Goal: Transaction & Acquisition: Purchase product/service

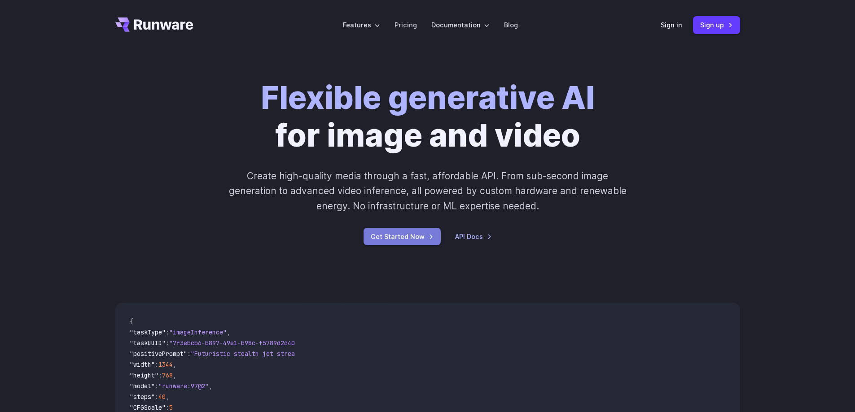
click at [415, 238] on link "Get Started Now" at bounding box center [401, 236] width 77 height 17
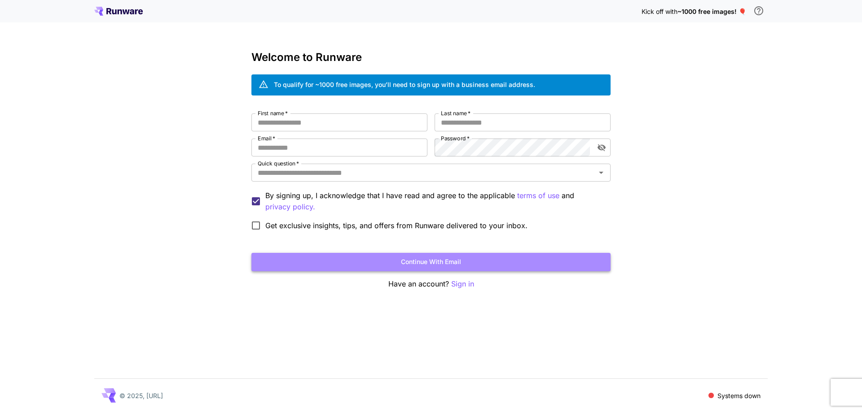
click at [450, 258] on button "Continue with email" at bounding box center [430, 262] width 359 height 18
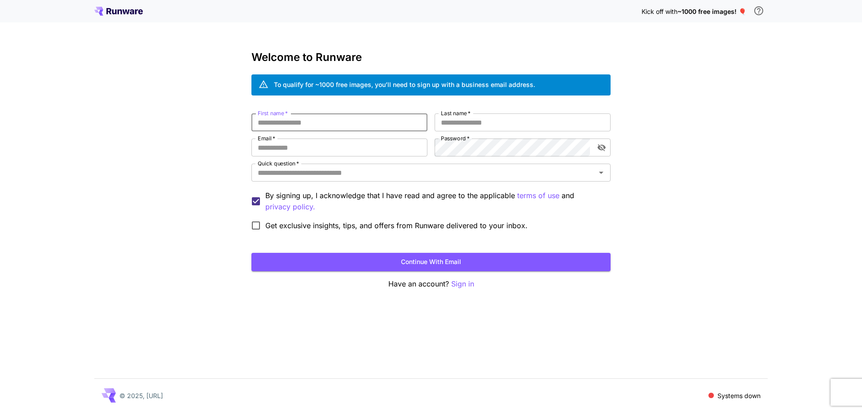
click at [346, 121] on input "First name   *" at bounding box center [339, 123] width 176 height 18
click at [743, 103] on div "Kick off with ~1000 free images! 🎈 Welcome to Runware To qualify for ~1000 free…" at bounding box center [431, 206] width 862 height 412
click at [739, 192] on div "Kick off with ~1000 free images! 🎈 Welcome to Runware To qualify for ~1000 free…" at bounding box center [431, 206] width 862 height 412
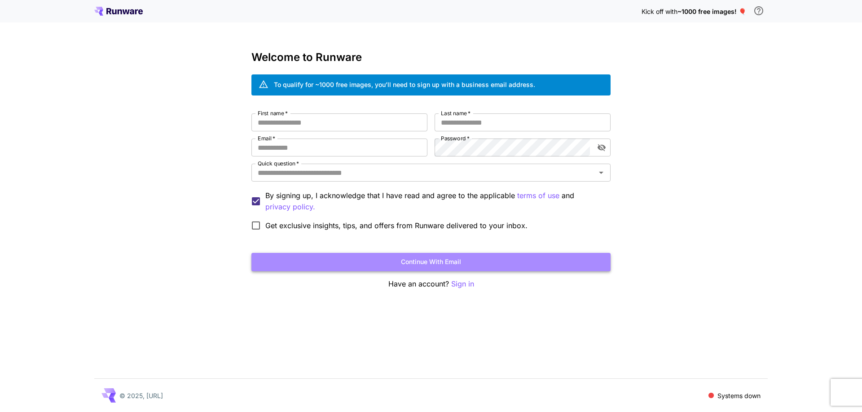
click at [474, 266] on button "Continue with email" at bounding box center [430, 262] width 359 height 18
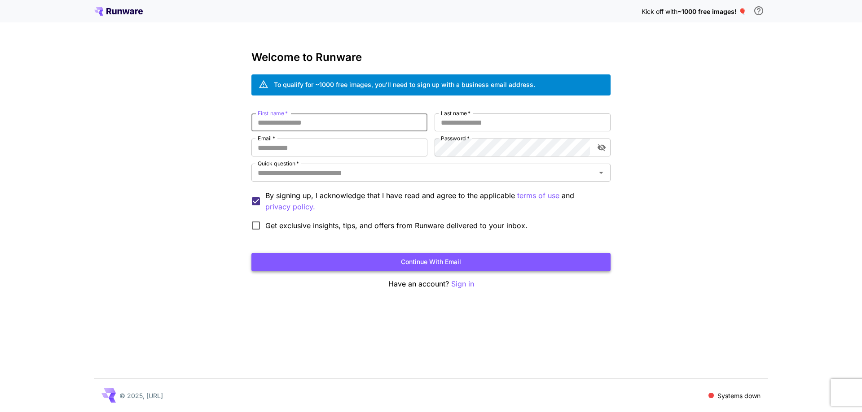
click at [474, 266] on button "Continue with email" at bounding box center [430, 262] width 359 height 18
click at [294, 123] on input "First name   *" at bounding box center [339, 123] width 176 height 18
type input "*"
type input "******"
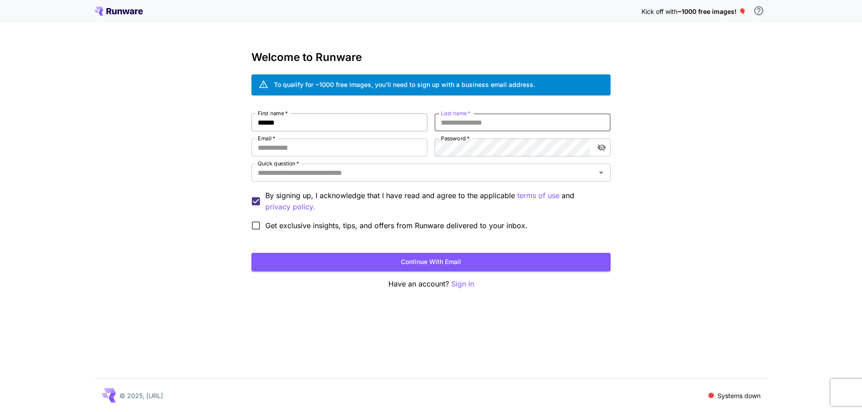
type input "*"
type input "*******"
type input "*"
click at [327, 142] on input "Email   *" at bounding box center [339, 148] width 176 height 18
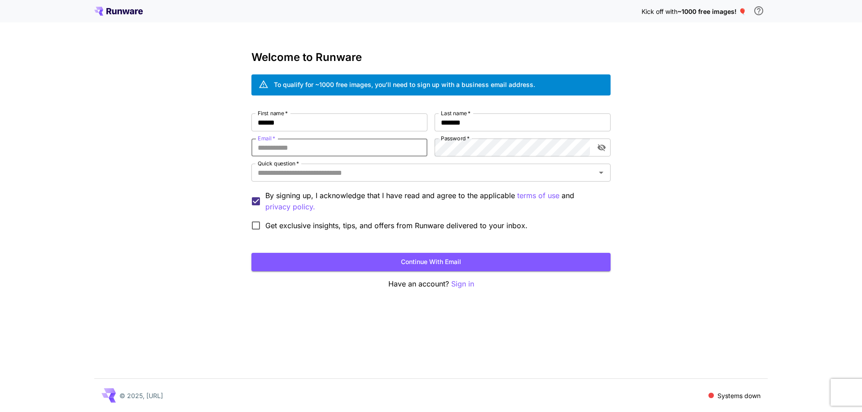
type input "**********"
click at [359, 180] on div "Quick question   *" at bounding box center [430, 173] width 359 height 18
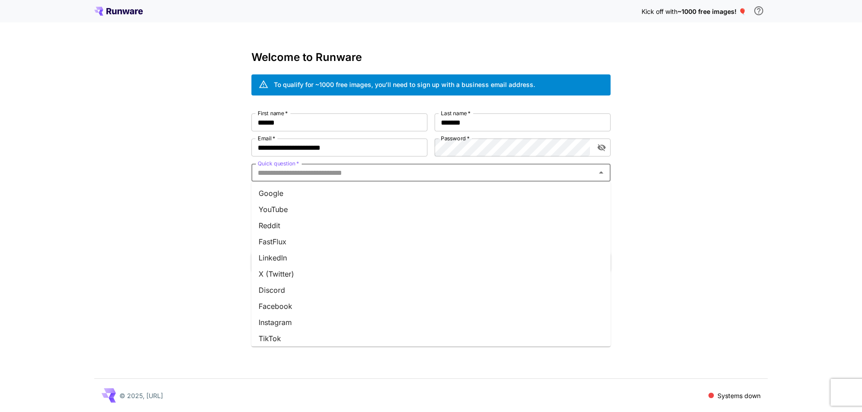
click at [304, 213] on li "YouTube" at bounding box center [430, 209] width 359 height 16
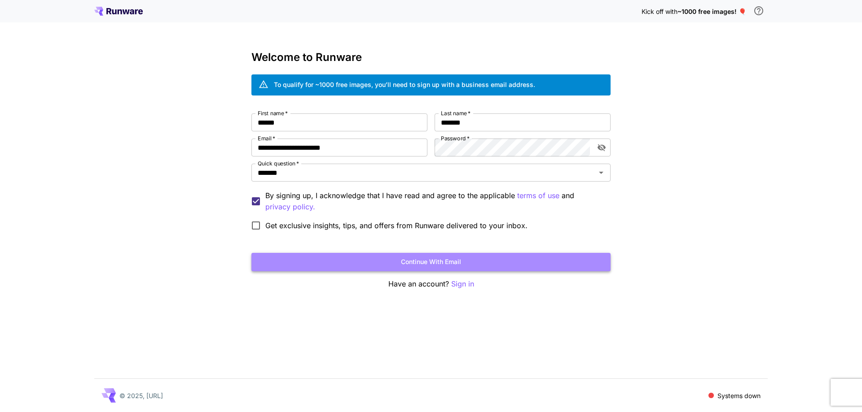
click at [415, 264] on button "Continue with email" at bounding box center [430, 262] width 359 height 18
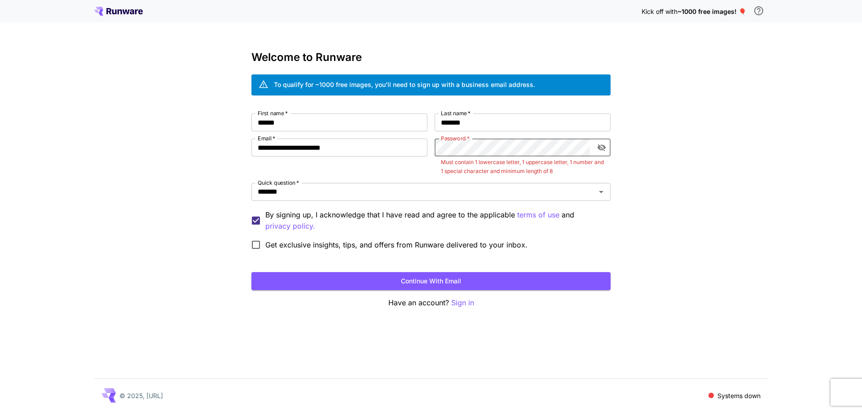
click at [595, 145] on button "toggle password visibility" at bounding box center [601, 148] width 16 height 16
click at [597, 145] on icon "toggle password visibility" at bounding box center [601, 147] width 9 height 9
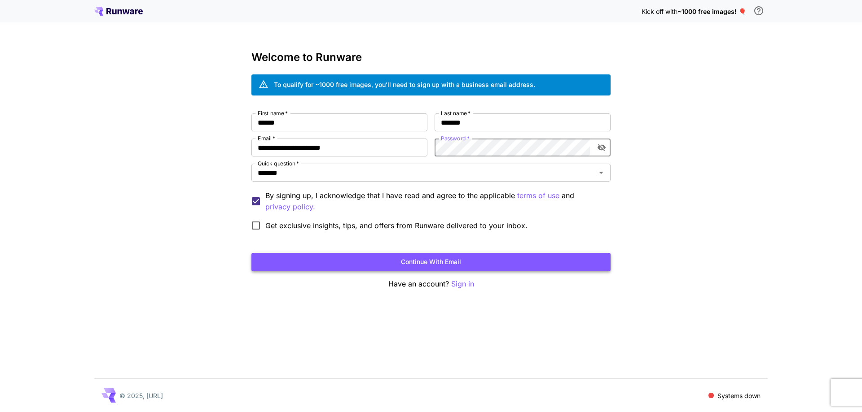
click at [468, 264] on button "Continue with email" at bounding box center [430, 262] width 359 height 18
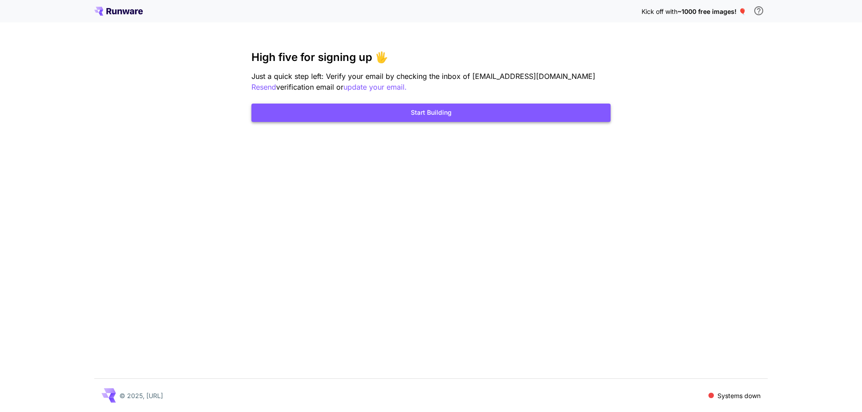
click at [491, 109] on button "Start Building" at bounding box center [430, 113] width 359 height 18
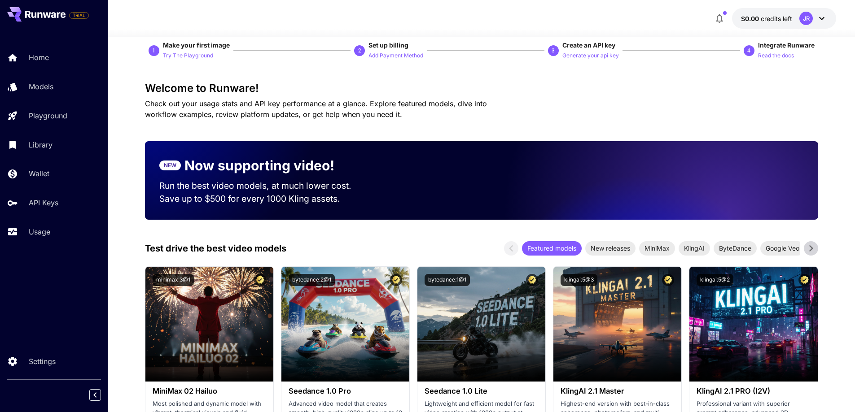
scroll to position [45, 0]
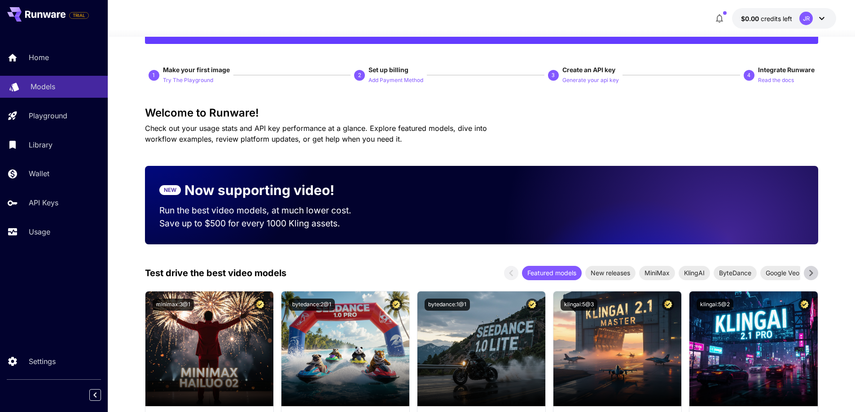
click at [41, 85] on p "Models" at bounding box center [43, 86] width 25 height 11
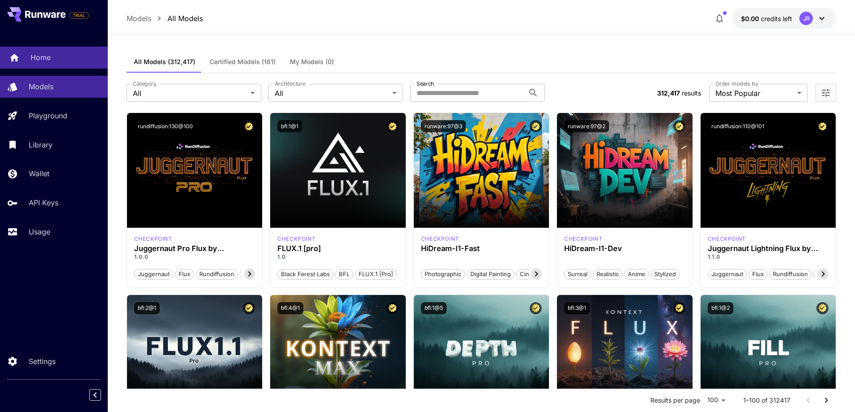
click at [54, 54] on div "Home" at bounding box center [66, 57] width 70 height 11
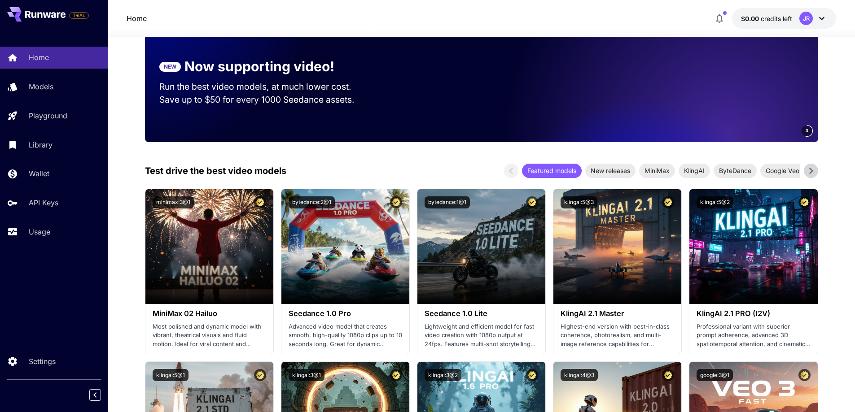
scroll to position [179, 0]
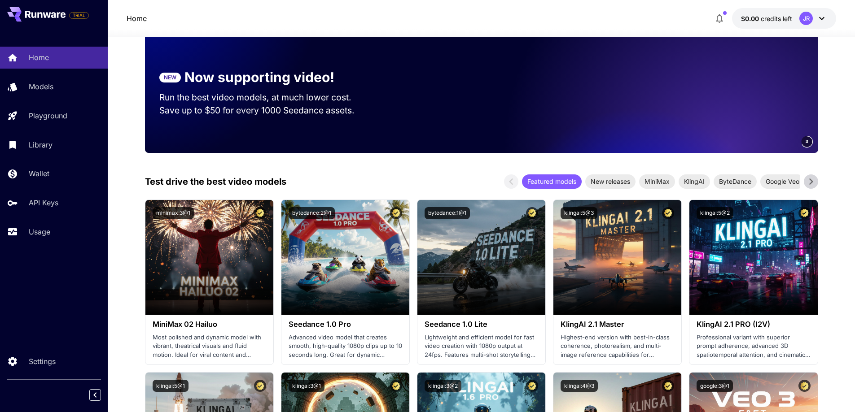
click at [821, 29] on div at bounding box center [481, 31] width 747 height 11
click at [818, 24] on div "JR" at bounding box center [813, 18] width 28 height 13
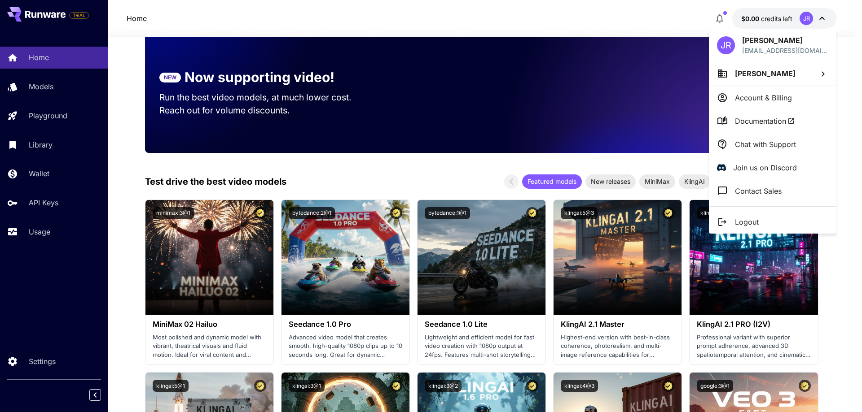
click at [842, 280] on div at bounding box center [431, 206] width 862 height 412
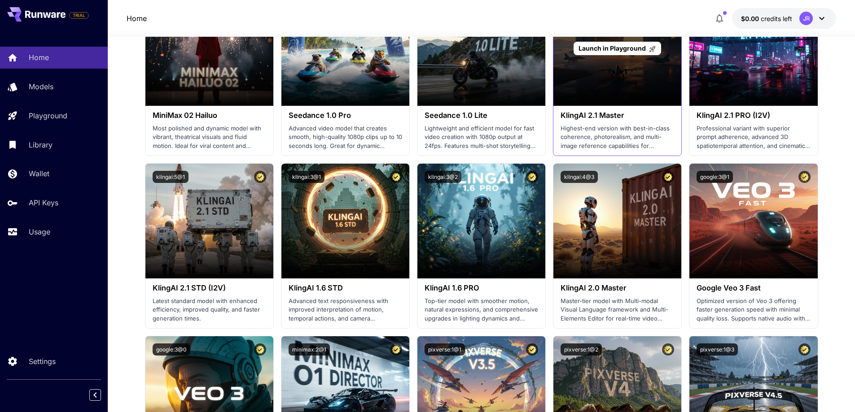
scroll to position [359, 0]
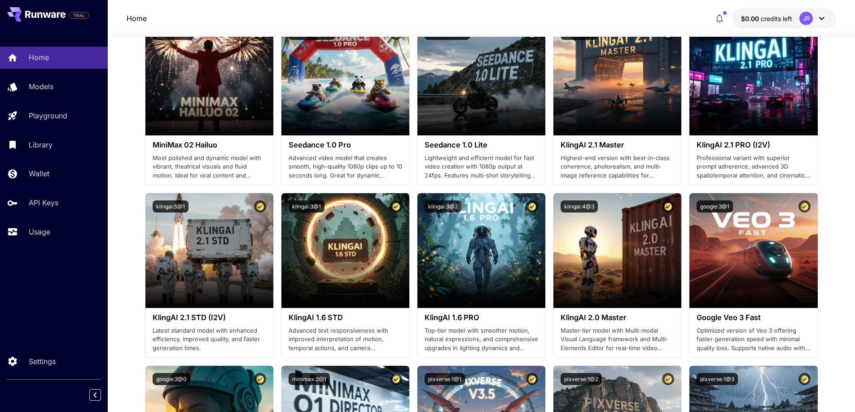
click at [813, 20] on div "JR" at bounding box center [813, 18] width 28 height 13
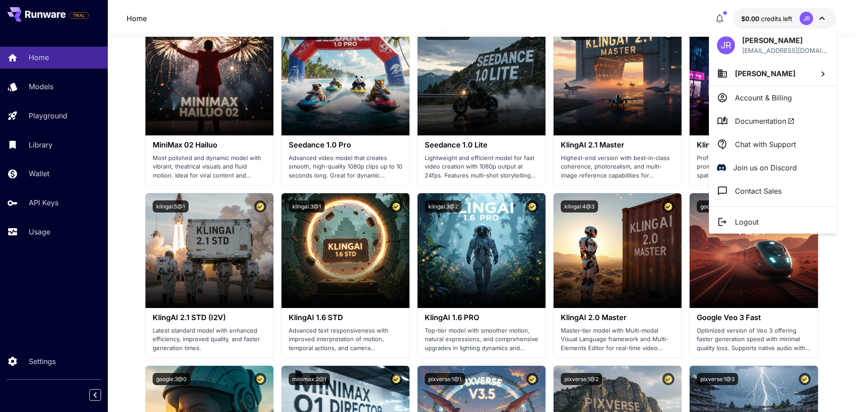
click at [752, 22] on div at bounding box center [431, 206] width 862 height 412
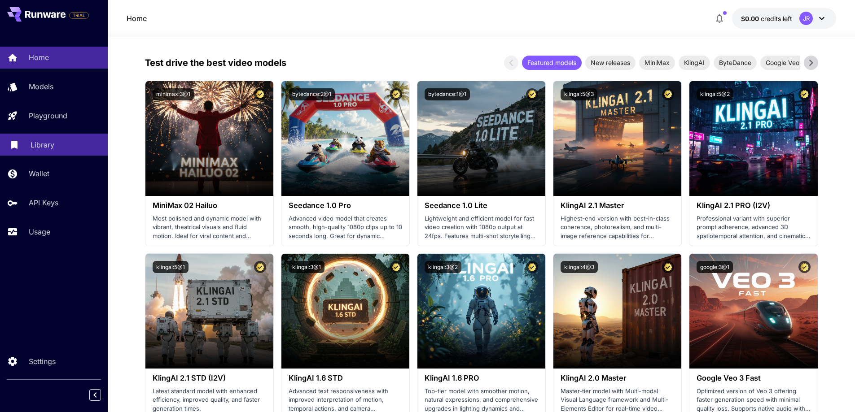
scroll to position [179, 0]
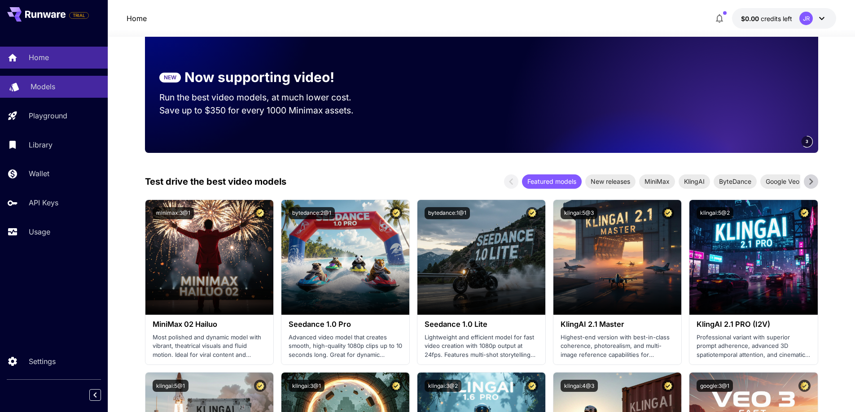
click at [55, 96] on link "Models" at bounding box center [54, 87] width 108 height 22
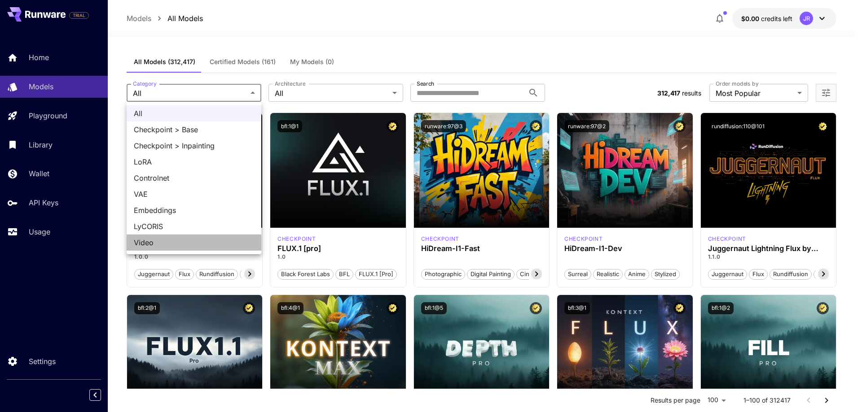
click at [167, 240] on span "Video" at bounding box center [194, 242] width 120 height 11
type input "*****"
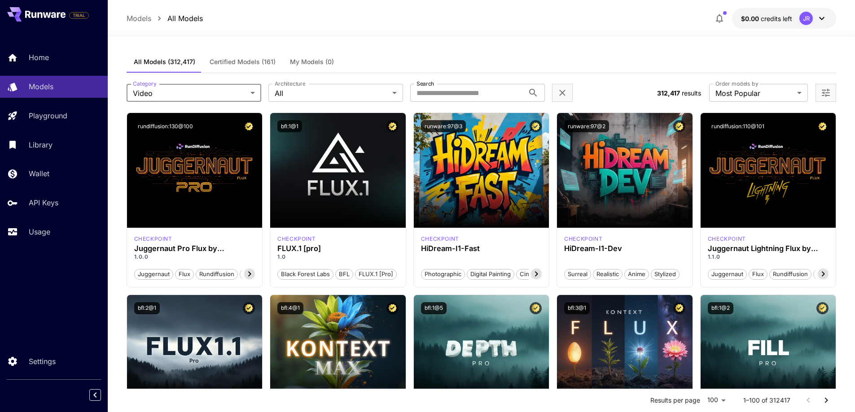
click at [310, 83] on div "**********" at bounding box center [482, 92] width 710 height 39
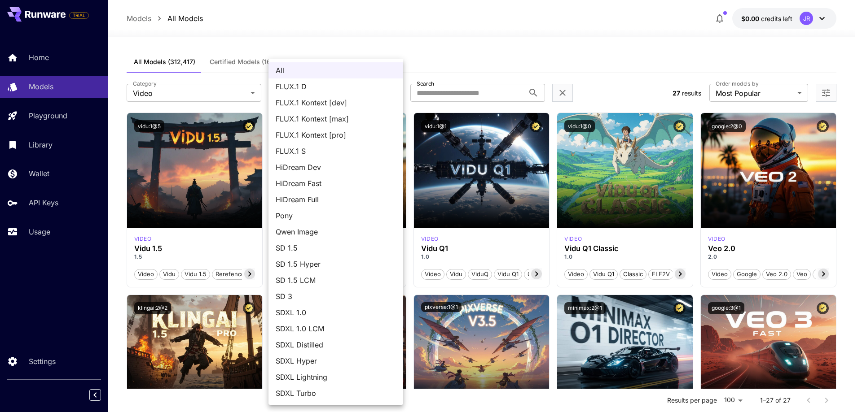
click at [502, 53] on div at bounding box center [431, 206] width 862 height 412
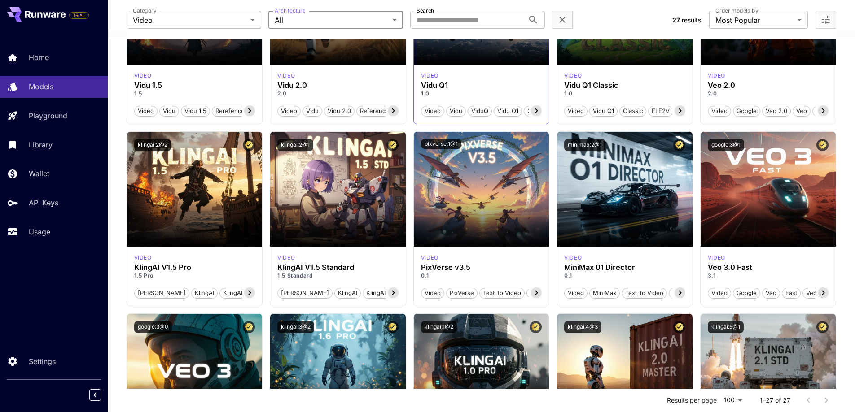
scroll to position [224, 0]
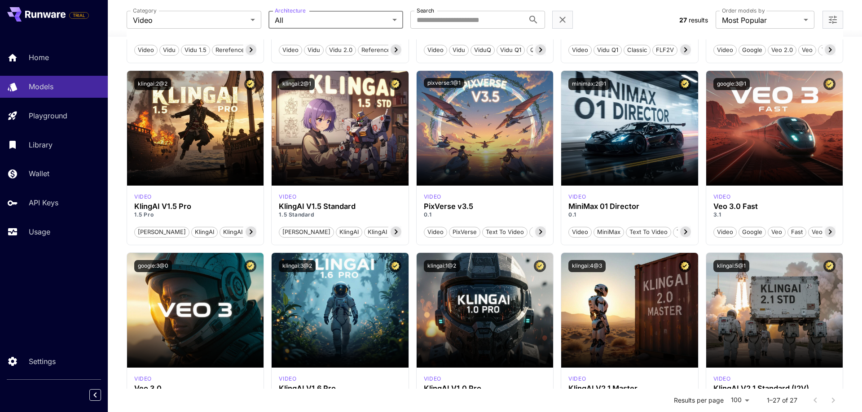
click at [328, 26] on body "**********" at bounding box center [431, 400] width 862 height 1249
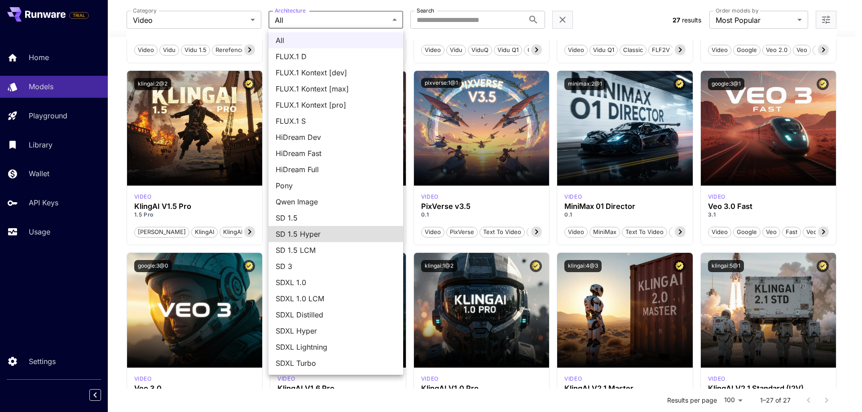
click at [605, 28] on div at bounding box center [431, 206] width 862 height 412
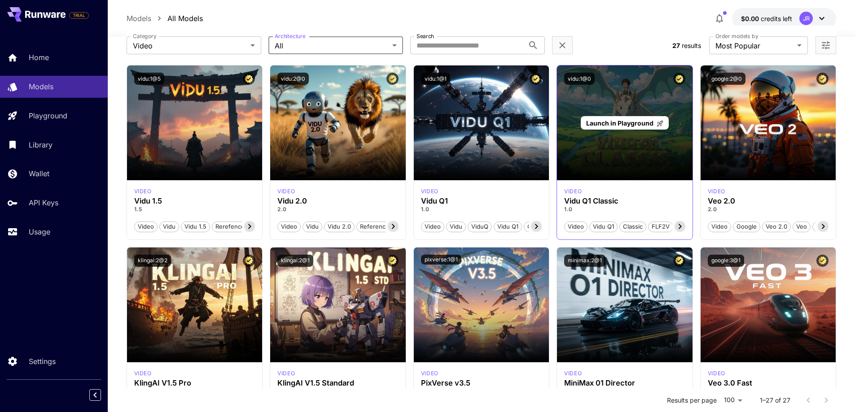
scroll to position [45, 0]
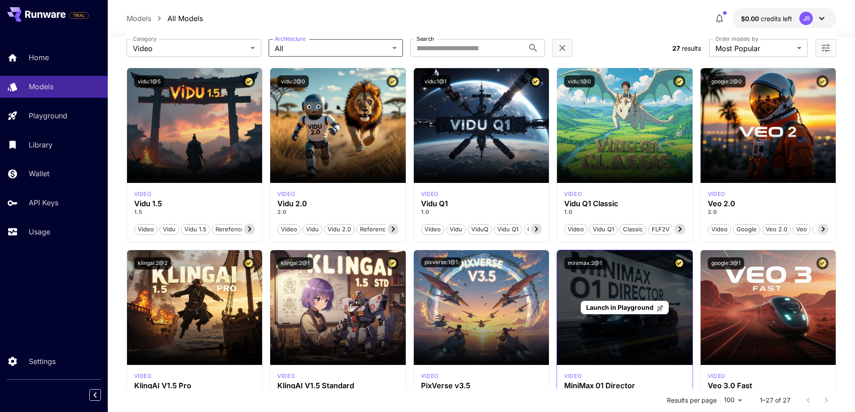
click at [624, 290] on div "Launch in Playground" at bounding box center [625, 307] width 136 height 115
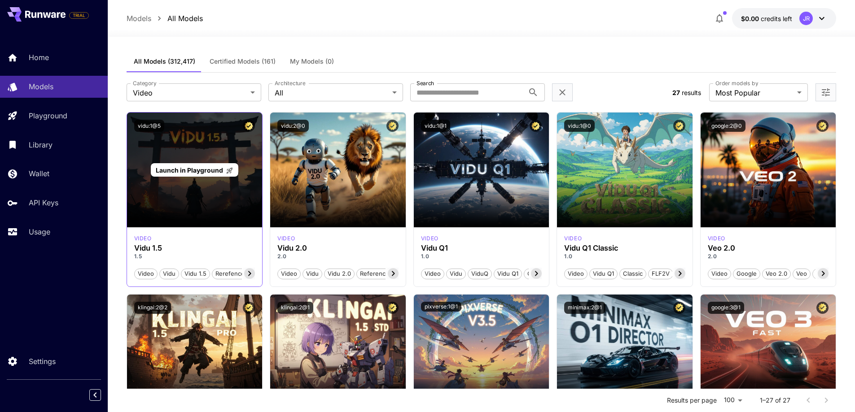
scroll to position [0, 0]
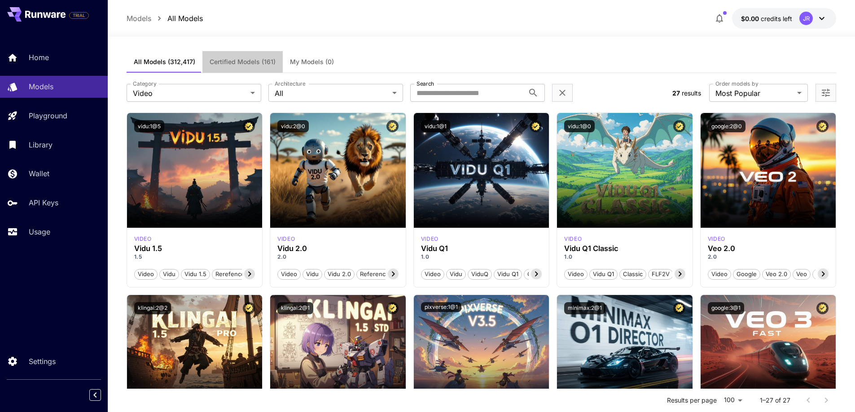
click at [237, 58] on span "Certified Models (161)" at bounding box center [243, 62] width 66 height 8
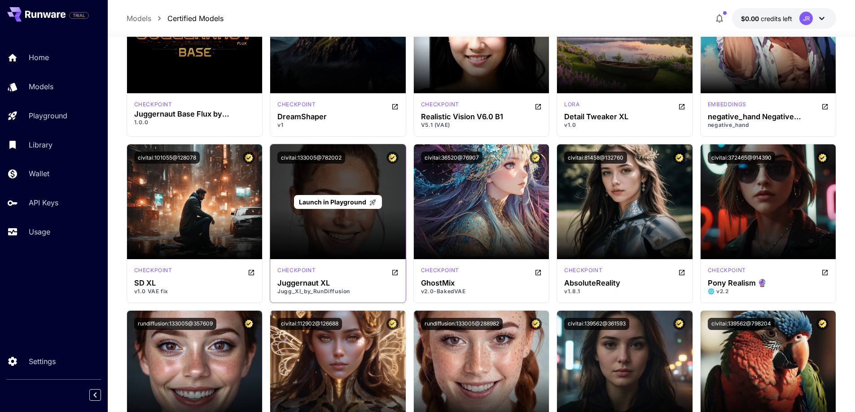
scroll to position [763, 0]
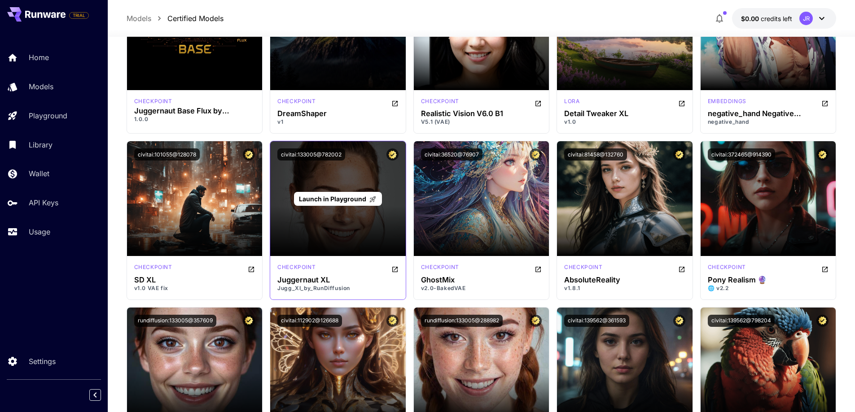
click at [338, 201] on span "Launch in Playground" at bounding box center [332, 199] width 67 height 8
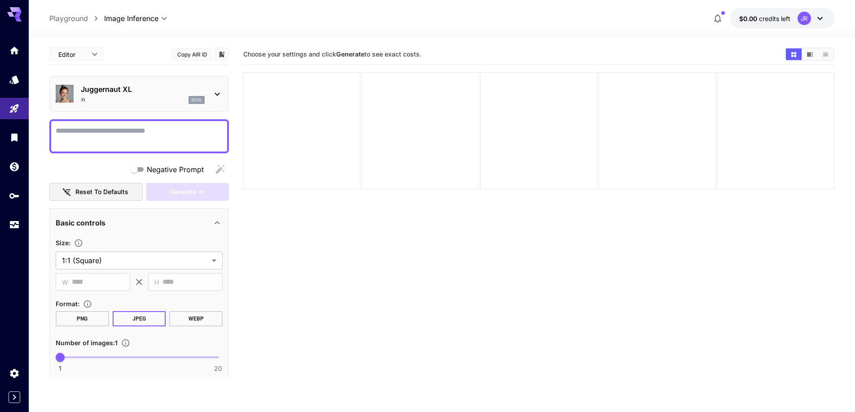
click at [180, 140] on textarea "Negative Prompt" at bounding box center [139, 137] width 167 height 22
click at [90, 58] on body "**********" at bounding box center [431, 241] width 862 height 483
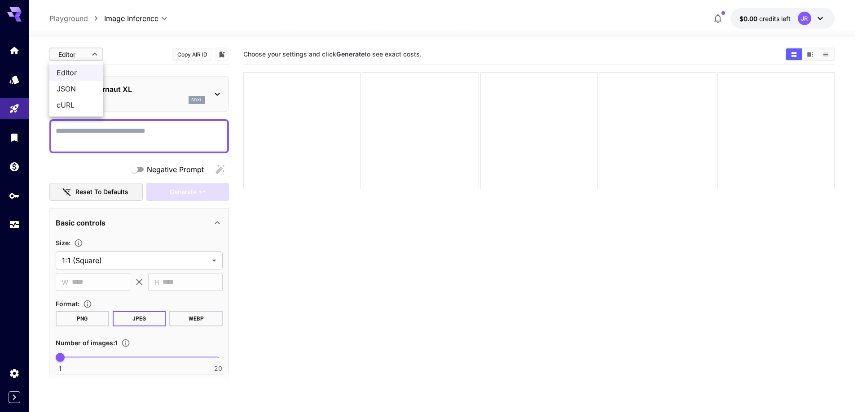
click at [88, 55] on div at bounding box center [431, 206] width 862 height 412
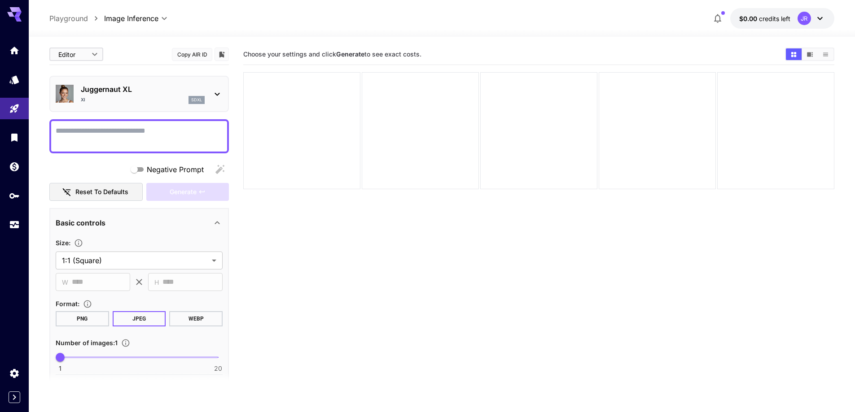
click at [214, 89] on icon at bounding box center [217, 94] width 11 height 11
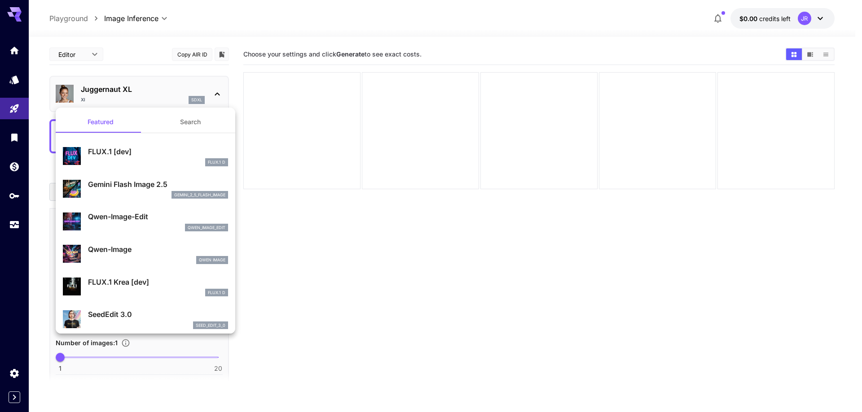
click at [215, 90] on div at bounding box center [431, 206] width 862 height 412
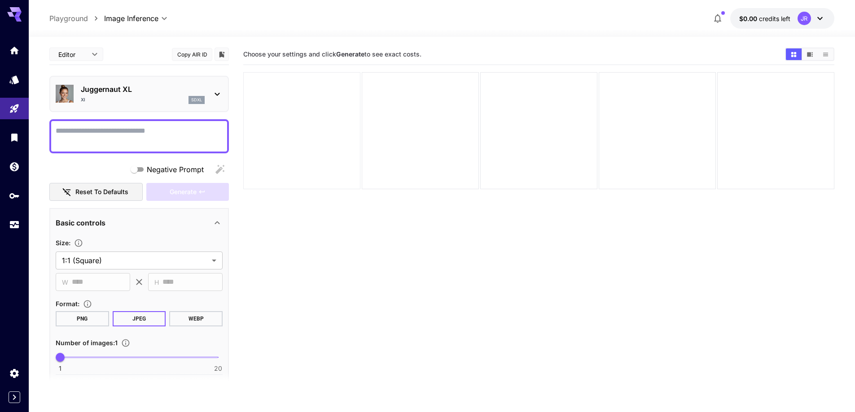
click at [322, 107] on div at bounding box center [301, 130] width 117 height 117
click at [127, 139] on textarea "Negative Prompt" at bounding box center [139, 137] width 167 height 22
click at [318, 278] on section "Choose your settings and click Generate to see exact costs." at bounding box center [538, 250] width 591 height 412
click at [224, 55] on icon "Add to library" at bounding box center [222, 55] width 8 height 8
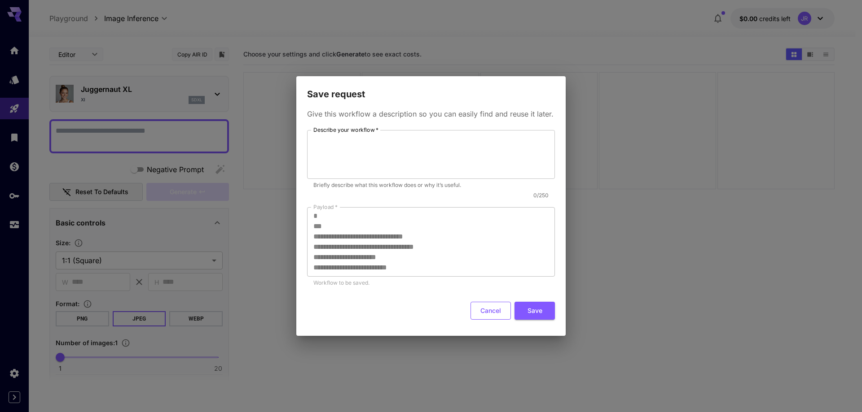
click at [488, 315] on button "Cancel" at bounding box center [490, 311] width 40 height 18
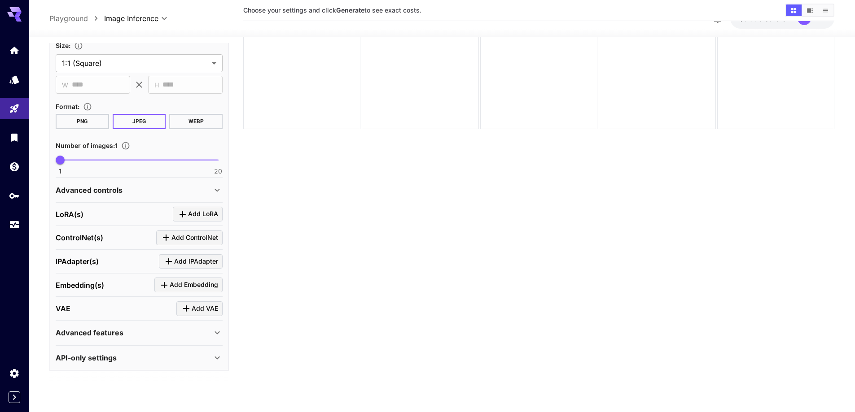
scroll to position [71, 0]
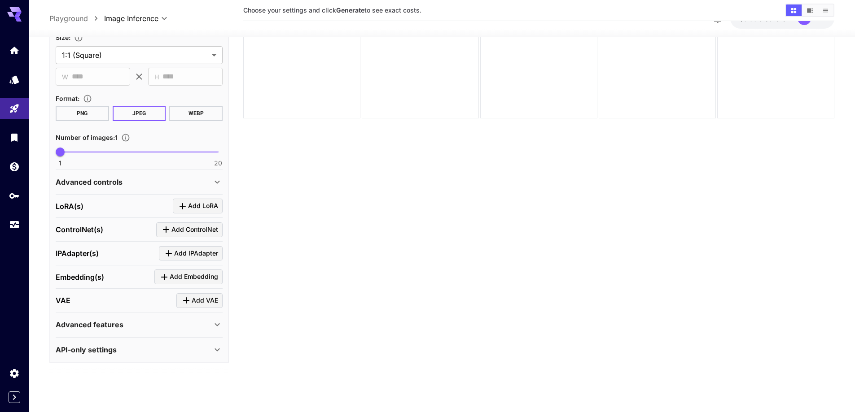
click at [180, 328] on div "Advanced features" at bounding box center [134, 324] width 156 height 11
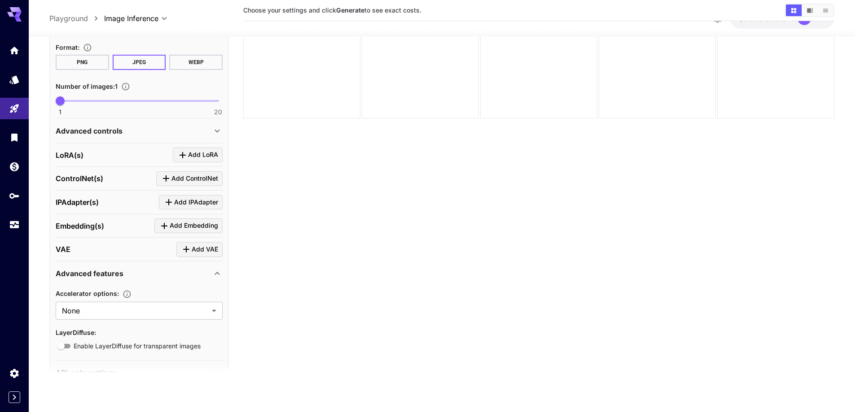
scroll to position [271, 0]
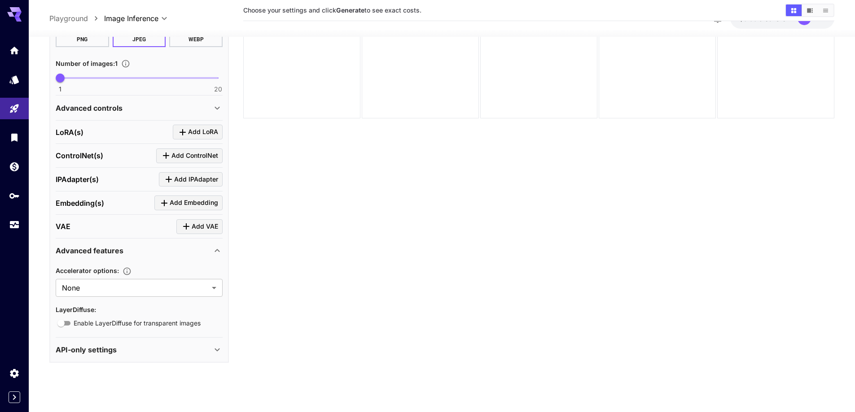
click at [195, 253] on div "Advanced features" at bounding box center [134, 250] width 156 height 11
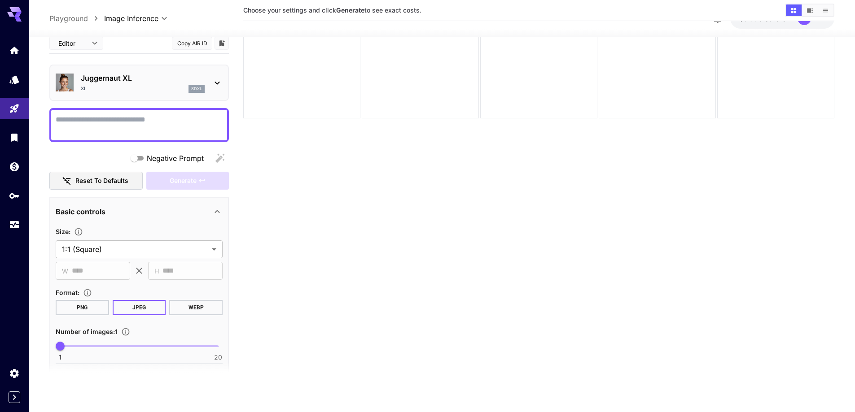
scroll to position [0, 0]
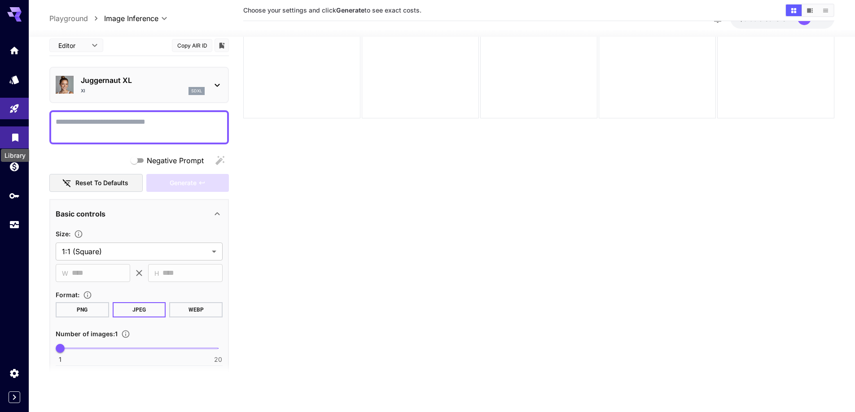
click at [19, 137] on icon "Library" at bounding box center [15, 135] width 11 height 11
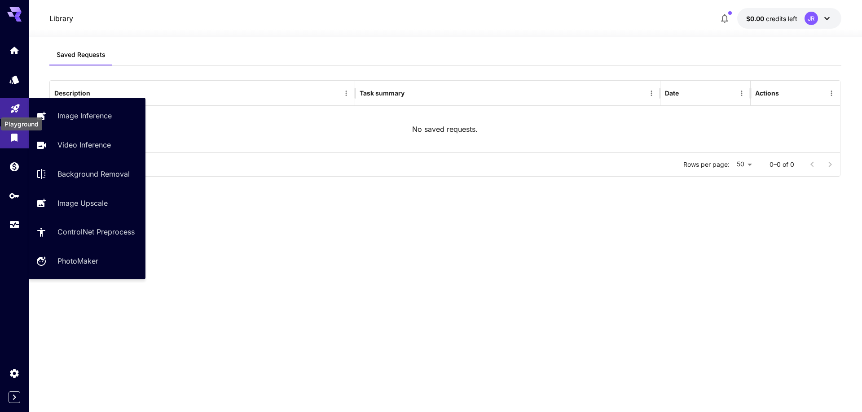
click at [16, 106] on icon "Playground" at bounding box center [15, 106] width 11 height 11
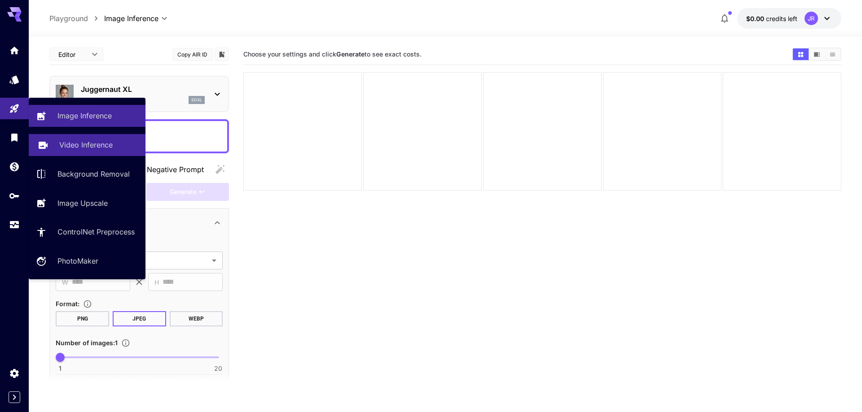
click at [84, 143] on p "Video Inference" at bounding box center [85, 145] width 53 height 11
type input "**********"
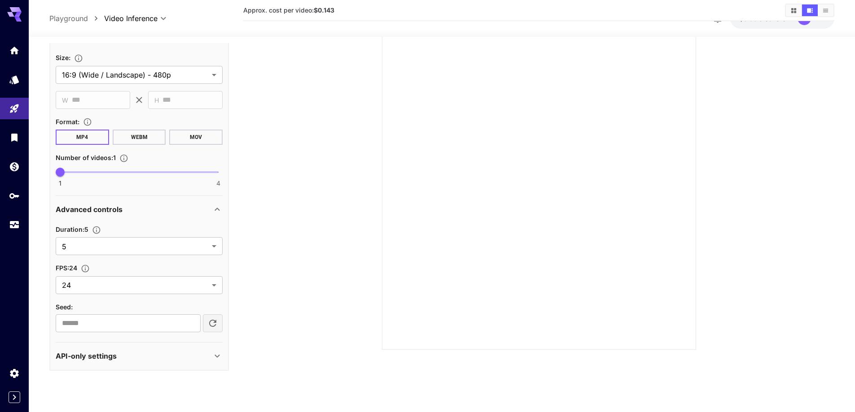
scroll to position [71, 0]
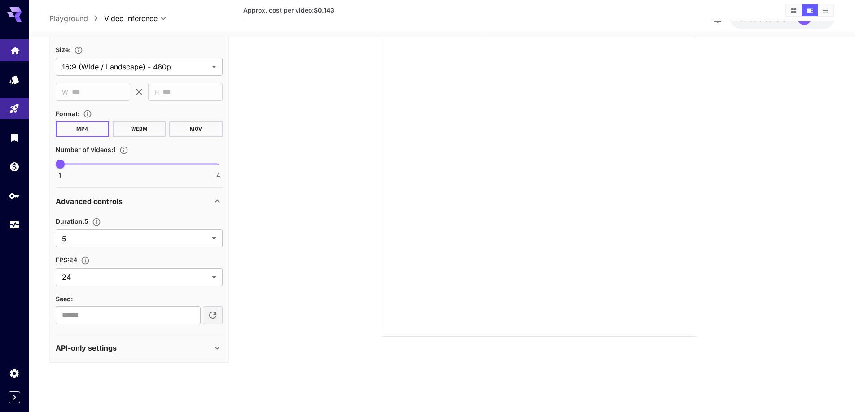
click at [18, 53] on icon "Home" at bounding box center [15, 48] width 11 height 11
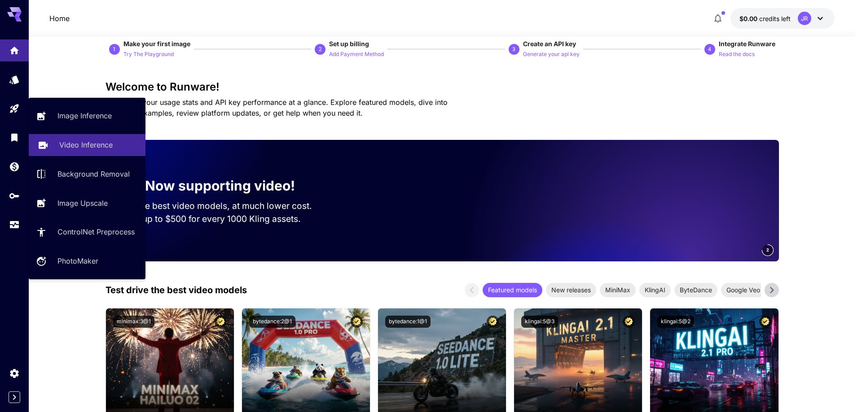
click at [75, 146] on p "Video Inference" at bounding box center [85, 145] width 53 height 11
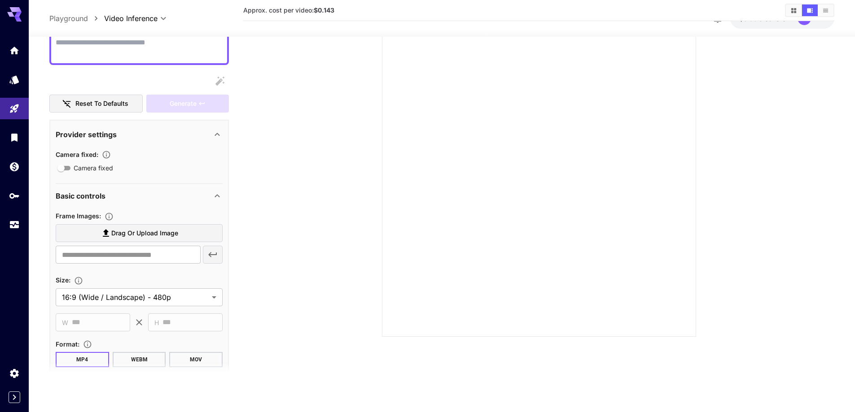
scroll to position [135, 0]
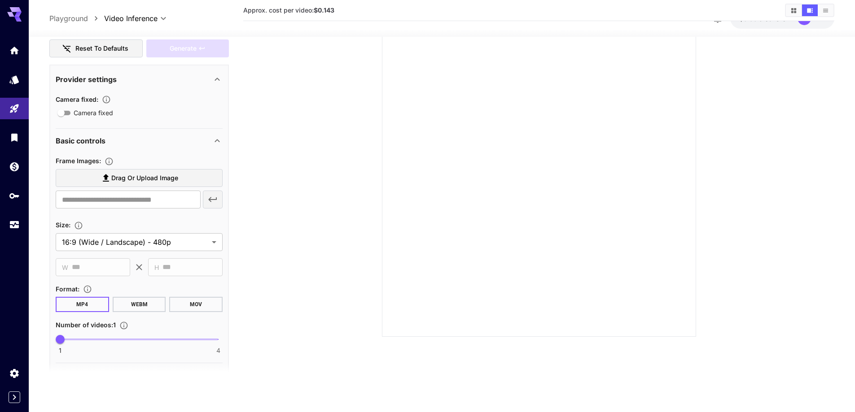
click at [158, 175] on span "Drag or upload image" at bounding box center [144, 178] width 67 height 11
click at [0, 0] on input "Drag or upload image" at bounding box center [0, 0] width 0 height 0
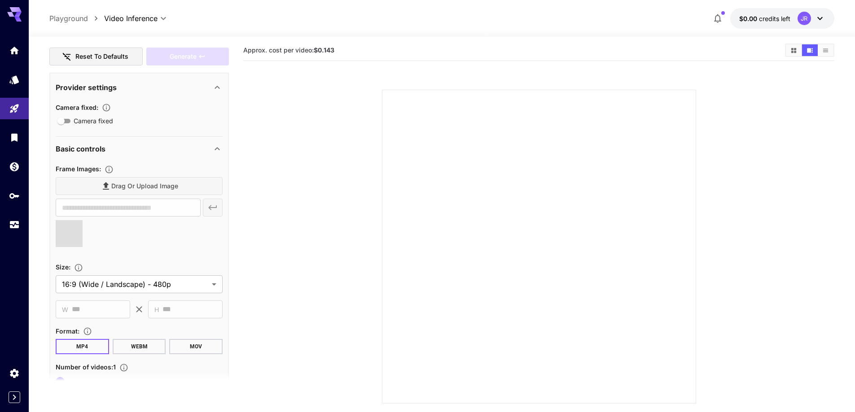
scroll to position [0, 0]
type input "**********"
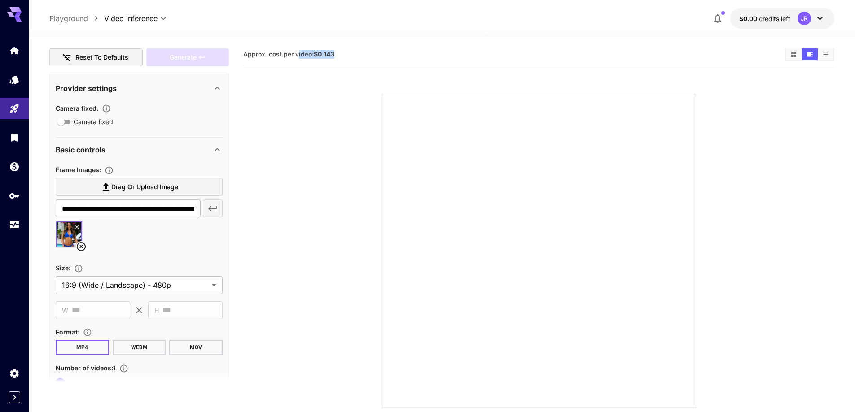
drag, startPoint x: 341, startPoint y: 54, endPoint x: 298, endPoint y: 52, distance: 42.6
click at [298, 52] on section "Approx. cost per video: $0.143" at bounding box center [510, 54] width 534 height 9
drag, startPoint x: 248, startPoint y: 53, endPoint x: 361, endPoint y: 55, distance: 112.6
click at [361, 55] on main "**********" at bounding box center [441, 254] width 785 height 420
copy span "Approx. cost per video: $0.143"
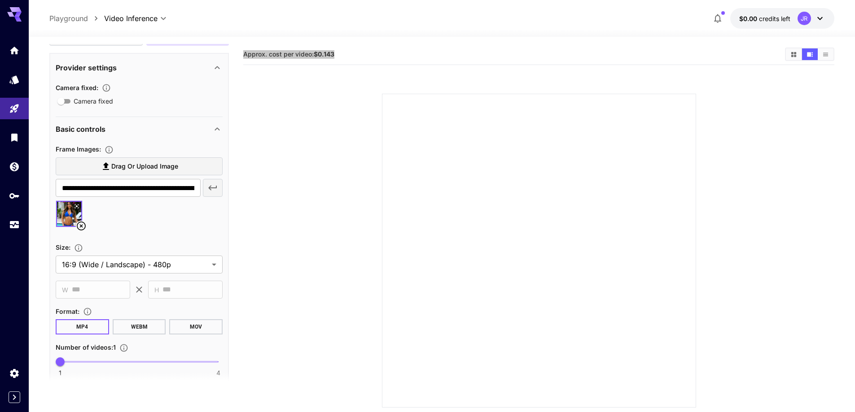
scroll to position [224, 0]
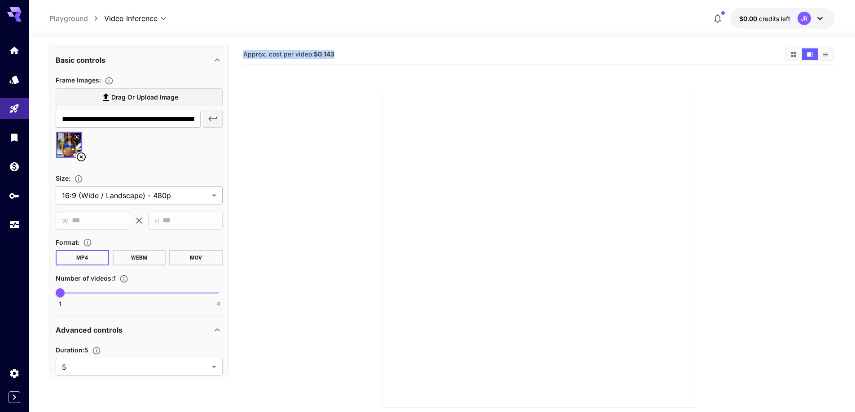
click at [194, 198] on body "**********" at bounding box center [427, 241] width 855 height 483
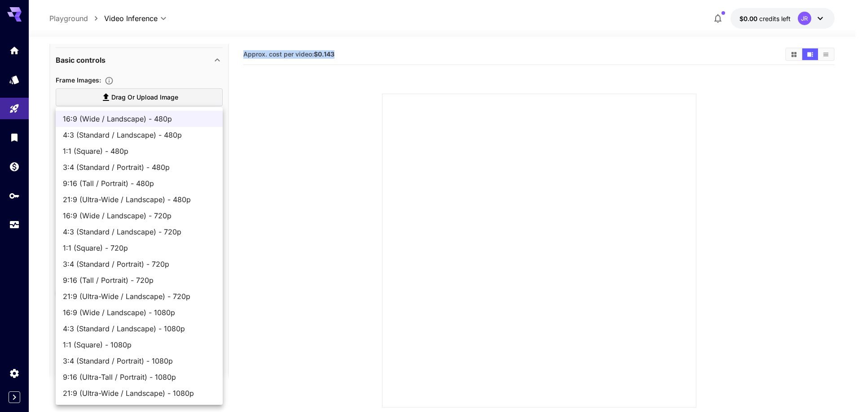
click at [181, 313] on span "16:9 (Wide / Landscape) - 1080p" at bounding box center [139, 312] width 153 height 11
type input "**********"
type input "****"
click at [192, 192] on body "**********" at bounding box center [431, 241] width 862 height 483
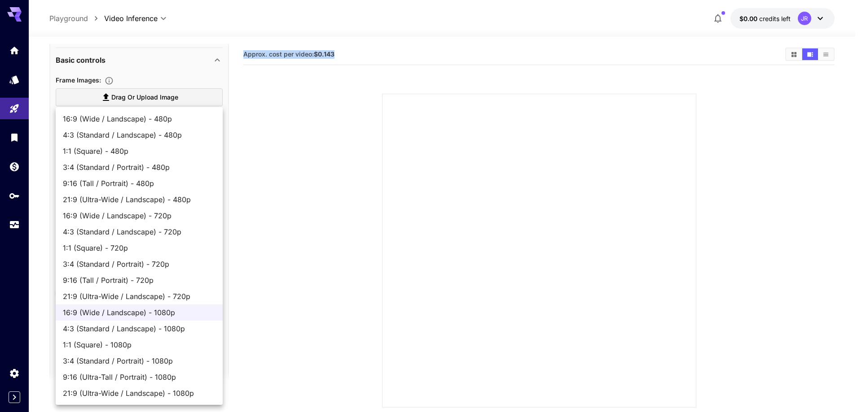
click at [186, 215] on span "16:9 (Wide / Landscape) - 720p" at bounding box center [139, 215] width 153 height 11
type input "**********"
type input "****"
type input "***"
drag, startPoint x: 193, startPoint y: 192, endPoint x: 112, endPoint y: 195, distance: 81.7
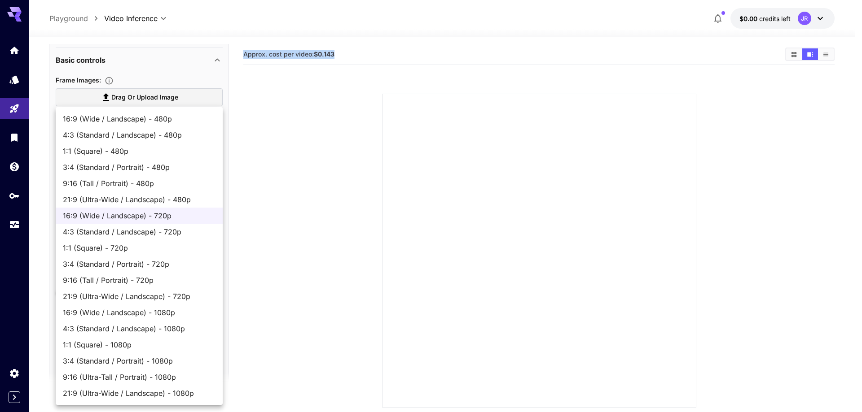
click at [112, 195] on body "**********" at bounding box center [431, 241] width 862 height 483
click at [173, 281] on span "9:16 (Tall / Portrait) - 720p" at bounding box center [139, 280] width 153 height 11
type input "**********"
type input "***"
type input "****"
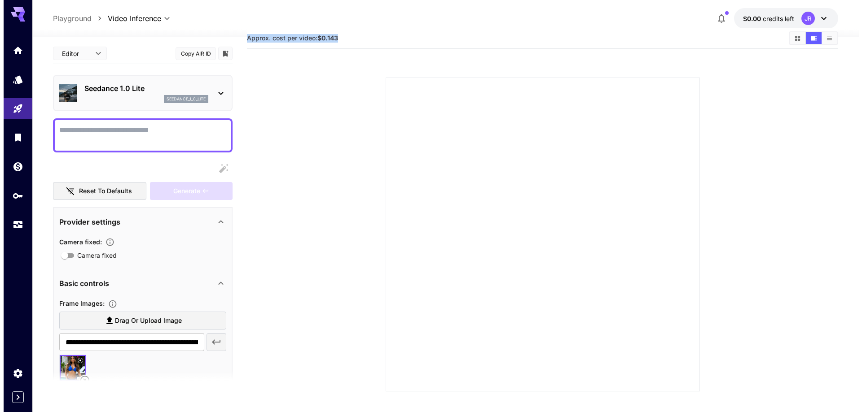
scroll to position [0, 0]
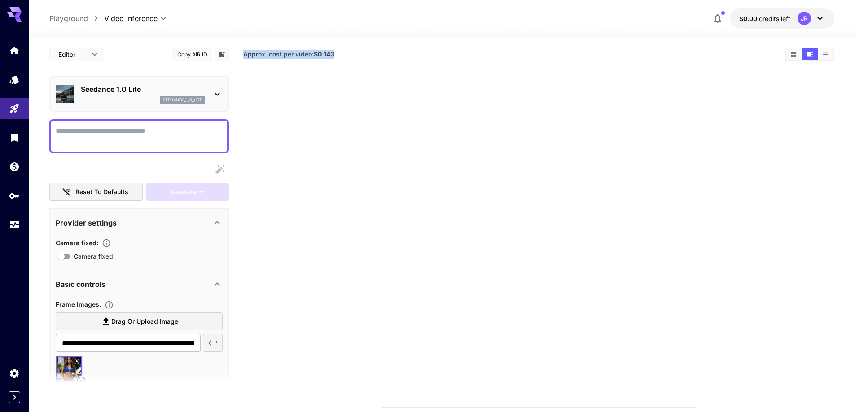
click at [217, 92] on icon at bounding box center [217, 94] width 11 height 11
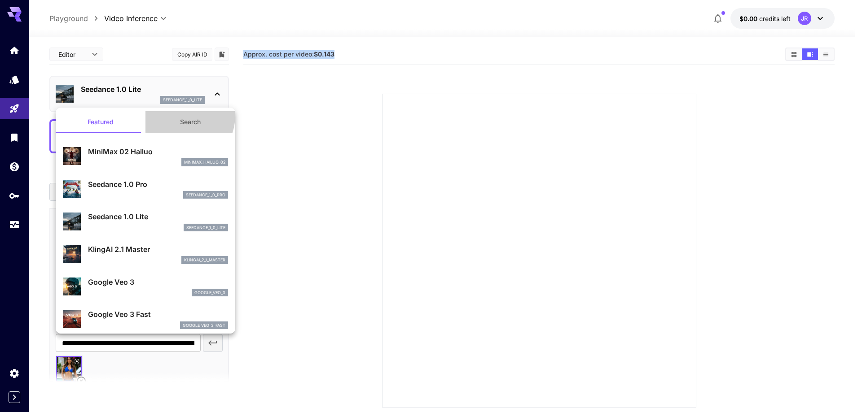
click at [178, 116] on button "Search" at bounding box center [190, 122] width 90 height 22
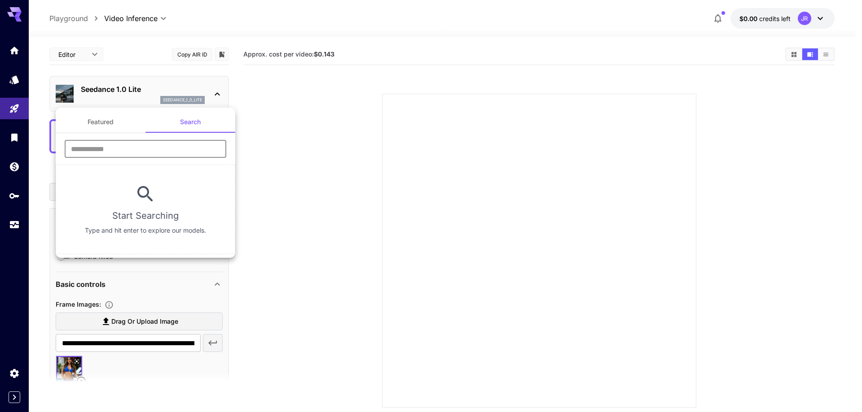
click at [158, 151] on input "text" at bounding box center [146, 149] width 162 height 18
type input "****"
click at [104, 117] on button "Featured" at bounding box center [101, 122] width 90 height 22
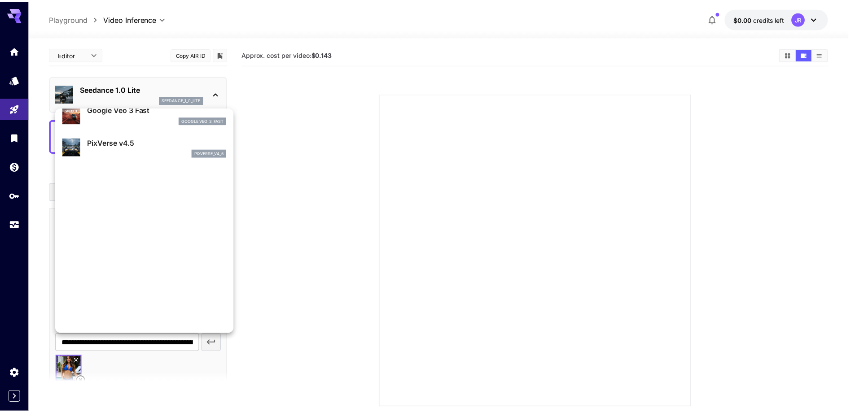
scroll to position [225, 0]
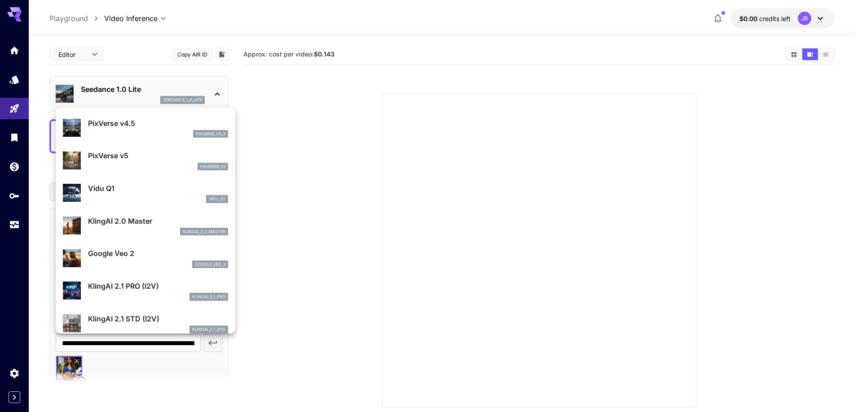
click at [263, 194] on div at bounding box center [431, 206] width 862 height 412
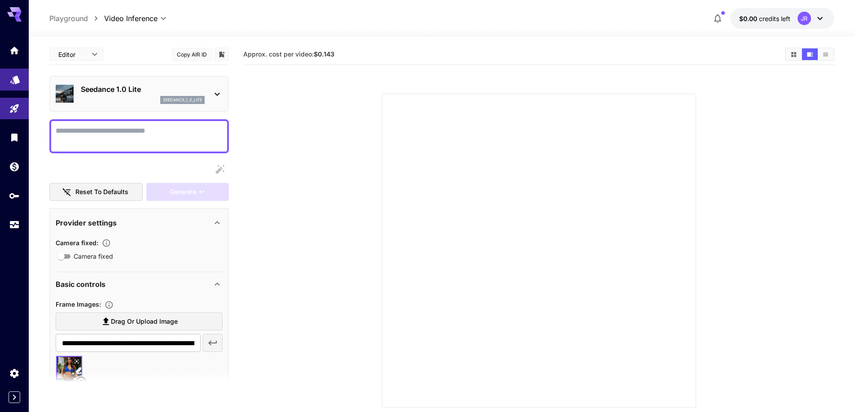
click at [17, 87] on link at bounding box center [14, 80] width 29 height 22
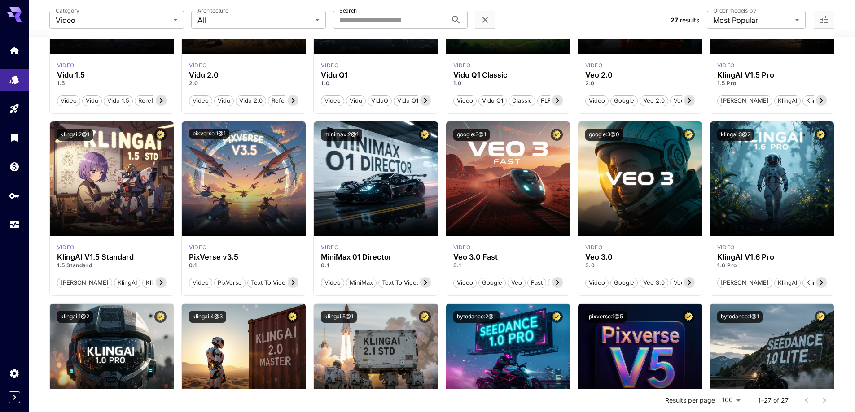
scroll to position [359, 0]
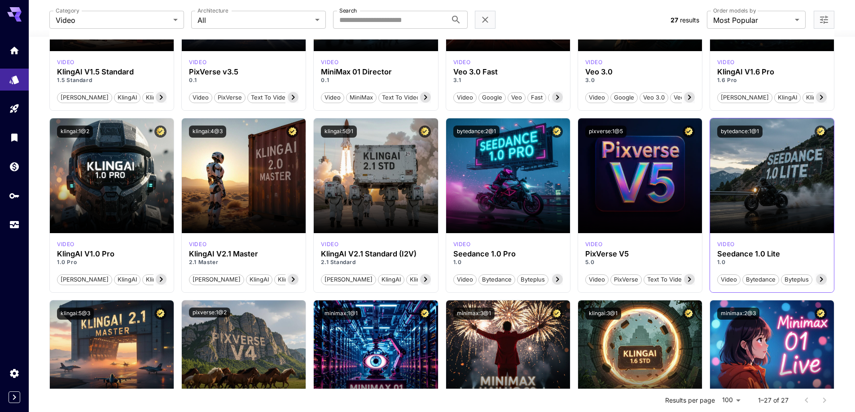
scroll to position [71, 0]
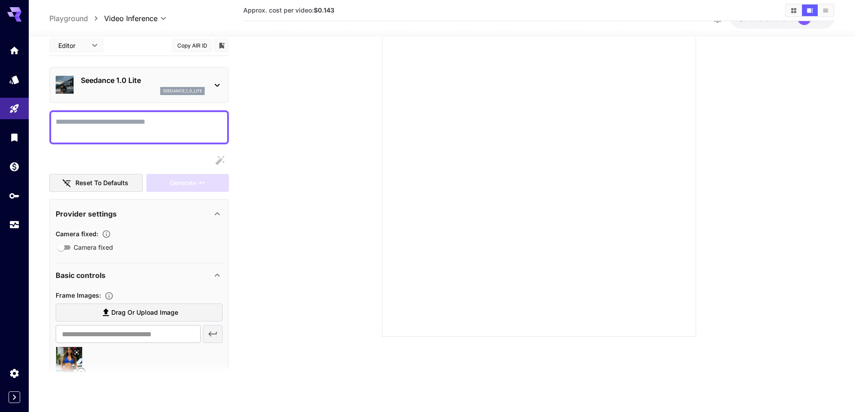
click at [213, 82] on icon at bounding box center [217, 85] width 11 height 11
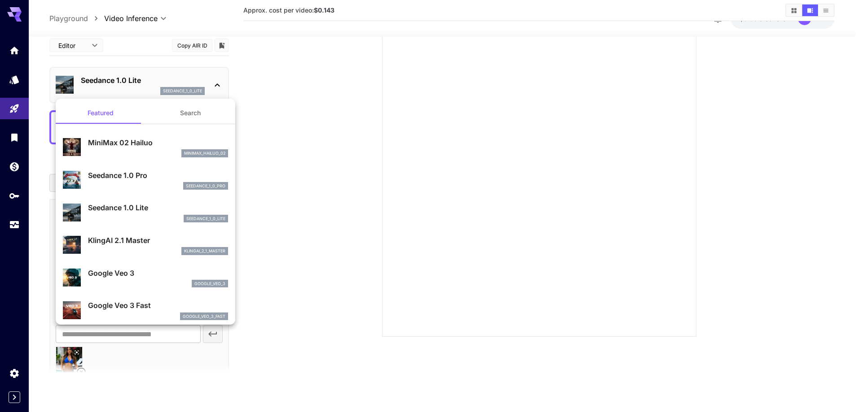
click at [289, 111] on div at bounding box center [431, 206] width 862 height 412
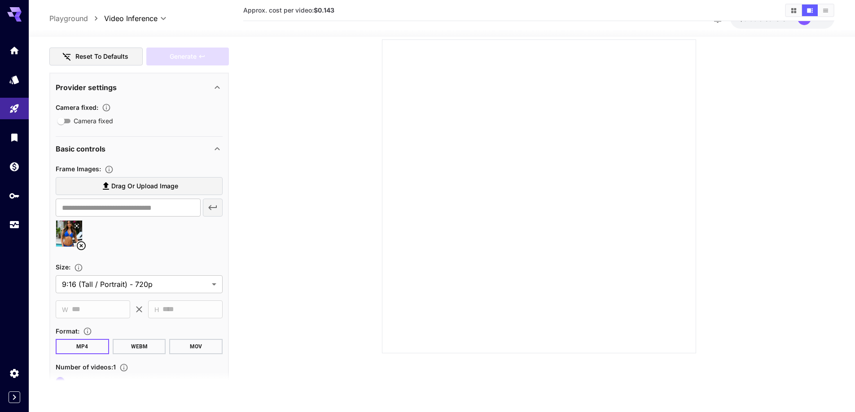
scroll to position [0, 0]
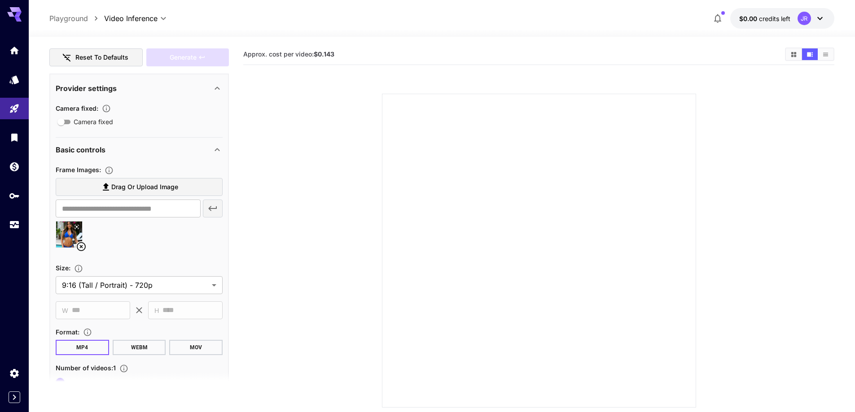
click at [792, 18] on button "$0.00 credits left JR" at bounding box center [782, 18] width 104 height 21
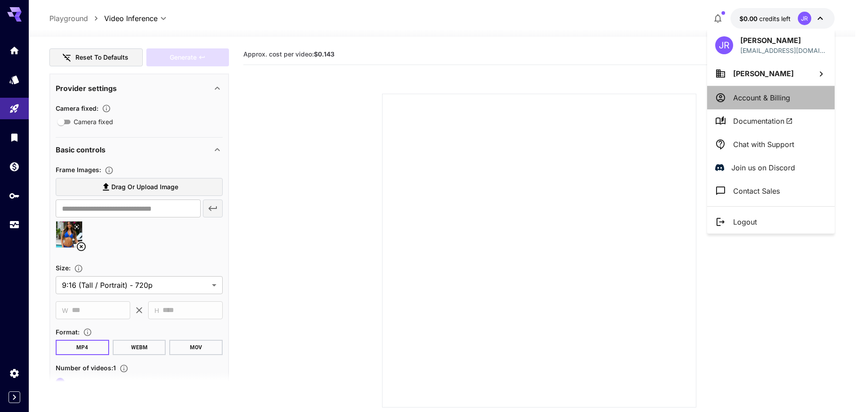
click at [780, 93] on p "Account & Billing" at bounding box center [761, 97] width 57 height 11
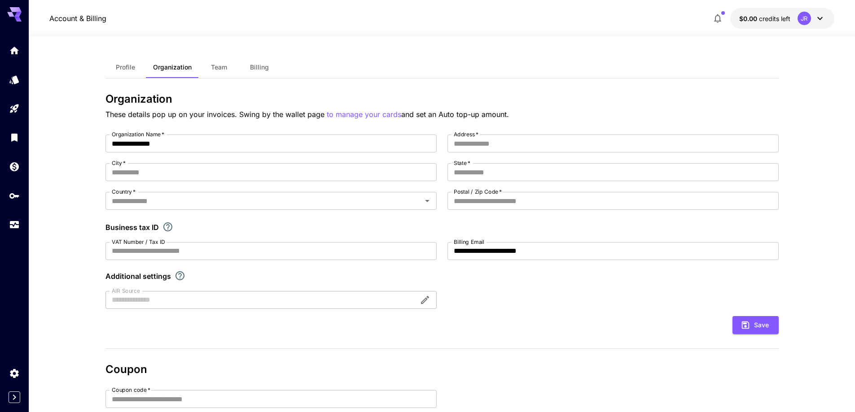
click at [252, 76] on button "Billing" at bounding box center [259, 68] width 40 height 22
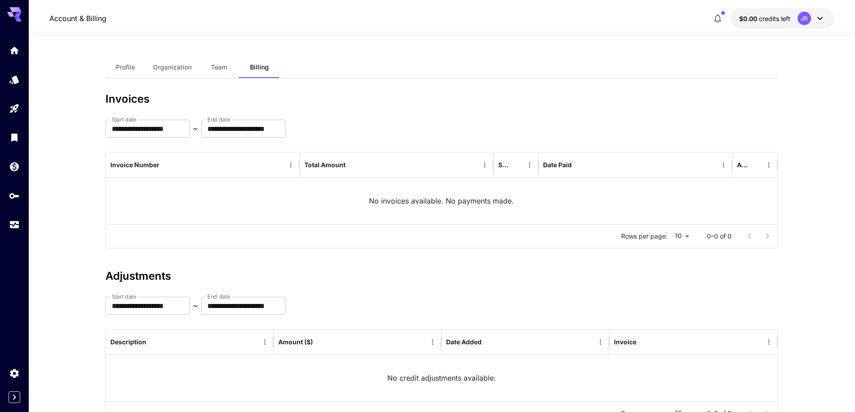
click at [140, 66] on button "Profile" at bounding box center [125, 68] width 40 height 22
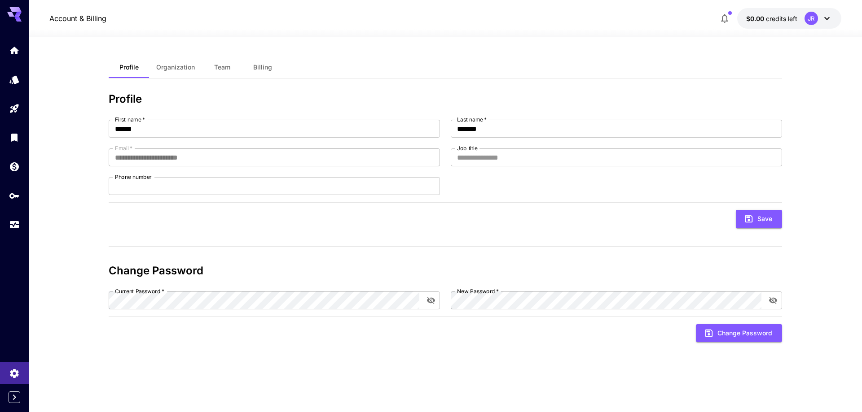
click at [173, 66] on span "Organization" at bounding box center [175, 67] width 39 height 8
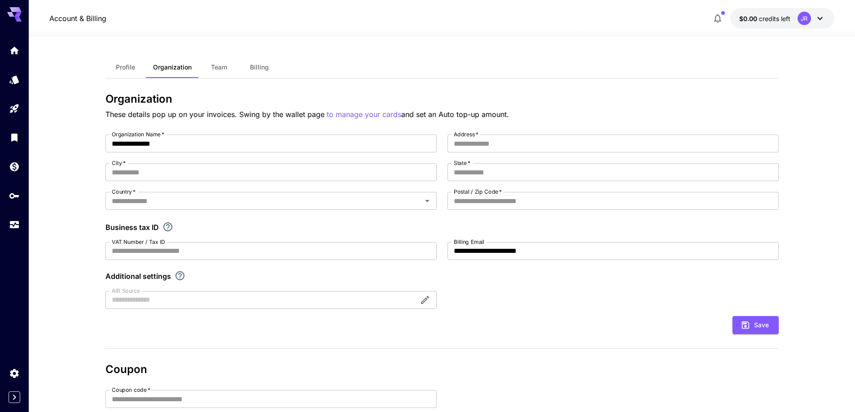
click at [215, 66] on span "Team" at bounding box center [219, 67] width 16 height 8
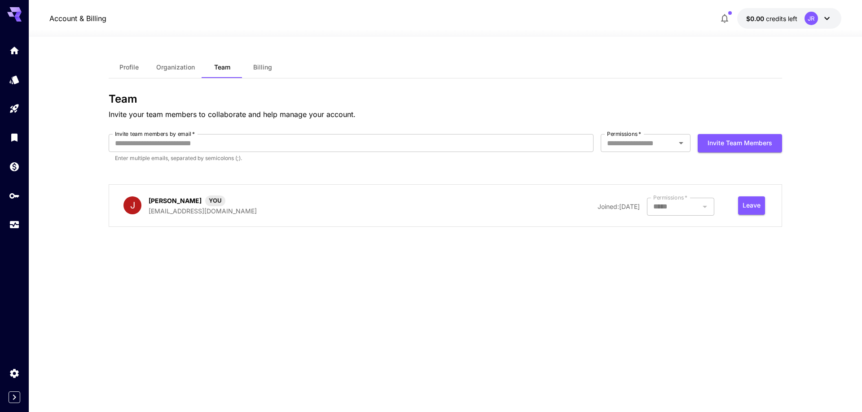
click at [266, 66] on span "Billing" at bounding box center [262, 67] width 19 height 8
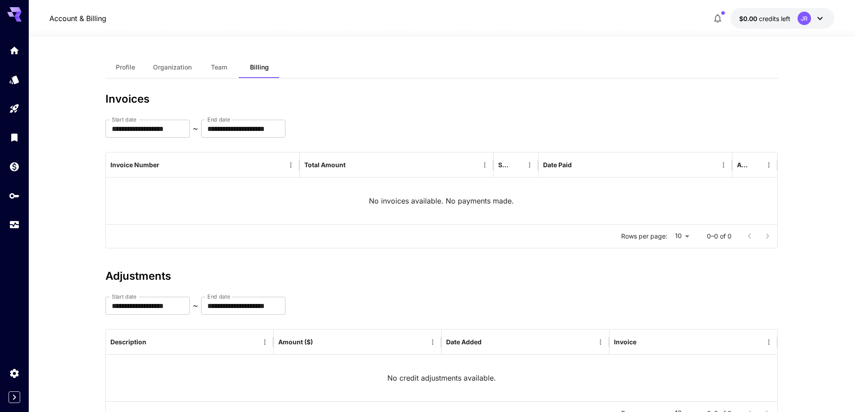
click at [142, 73] on button "Profile" at bounding box center [125, 68] width 40 height 22
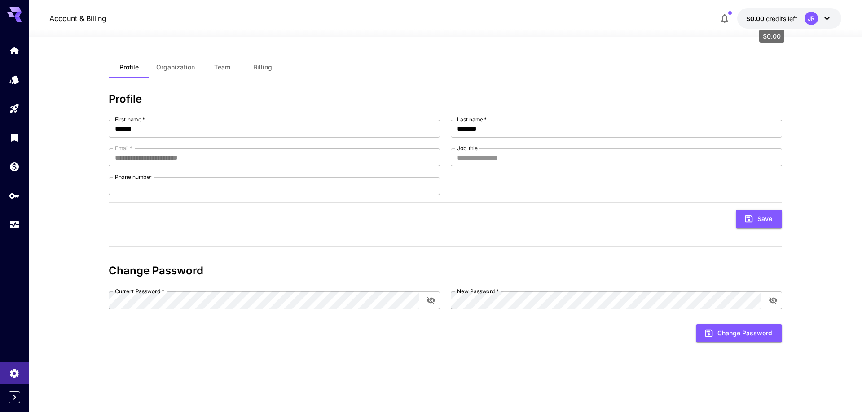
click at [795, 19] on span "credits left" at bounding box center [781, 19] width 31 height 8
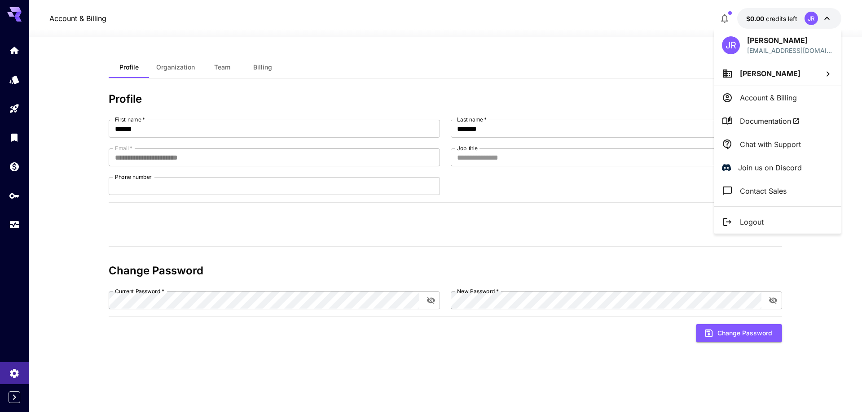
click at [786, 77] on span "[PERSON_NAME]" at bounding box center [769, 73] width 61 height 9
click at [783, 98] on div at bounding box center [431, 206] width 862 height 412
click at [777, 99] on p "Account & Billing" at bounding box center [767, 97] width 57 height 11
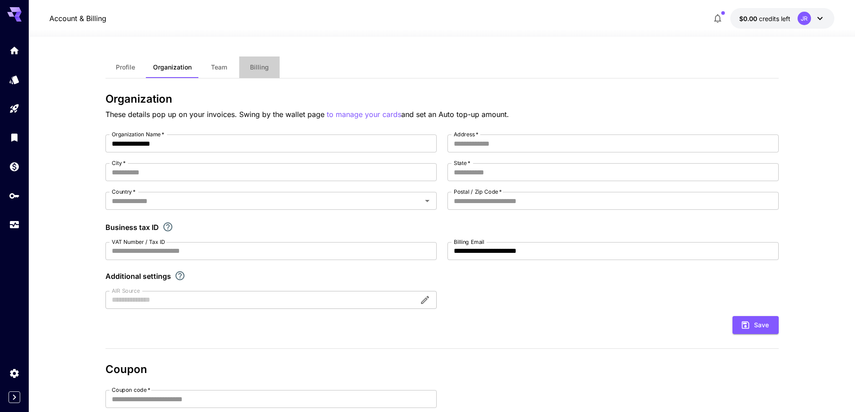
click at [260, 67] on span "Billing" at bounding box center [259, 67] width 19 height 8
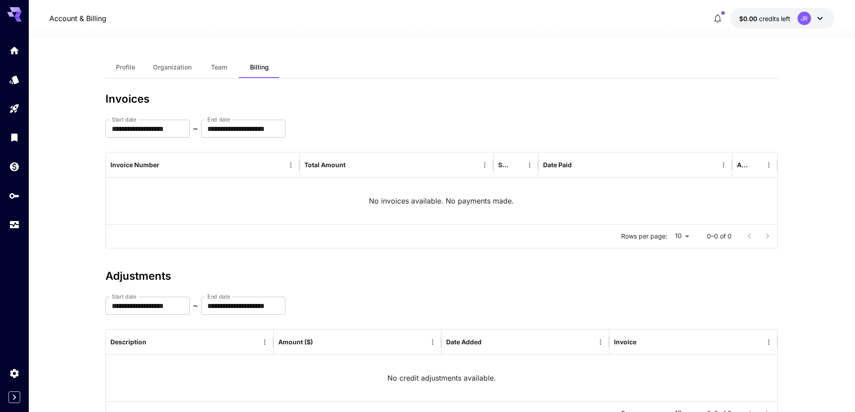
click at [760, 22] on span "credits left" at bounding box center [774, 19] width 31 height 8
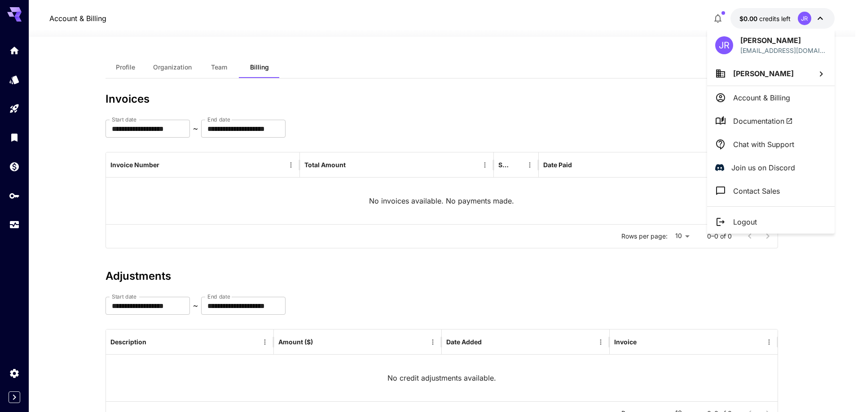
click at [724, 47] on div "JR" at bounding box center [724, 45] width 18 height 18
click at [127, 74] on div at bounding box center [431, 206] width 862 height 412
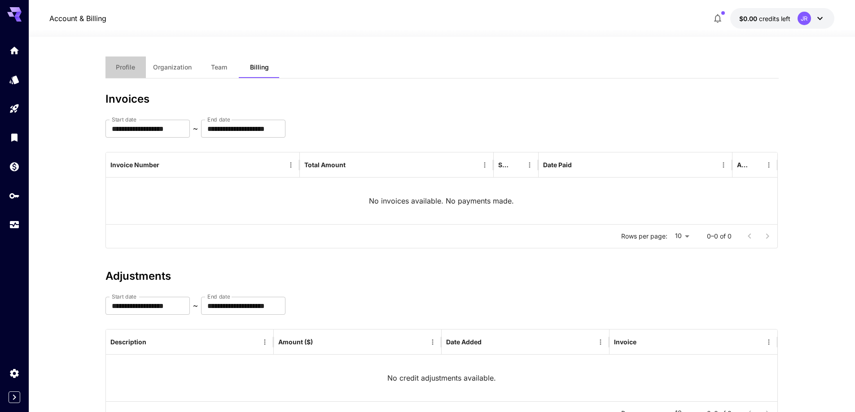
click at [125, 70] on span "Profile" at bounding box center [125, 67] width 19 height 8
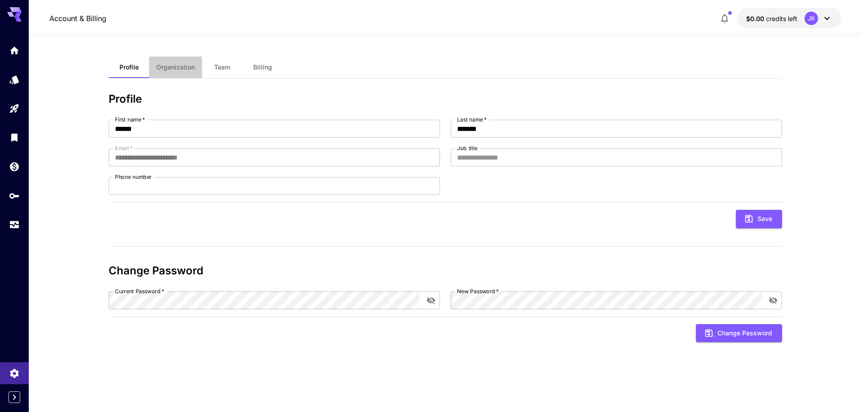
click at [168, 71] on button "Organization" at bounding box center [175, 68] width 53 height 22
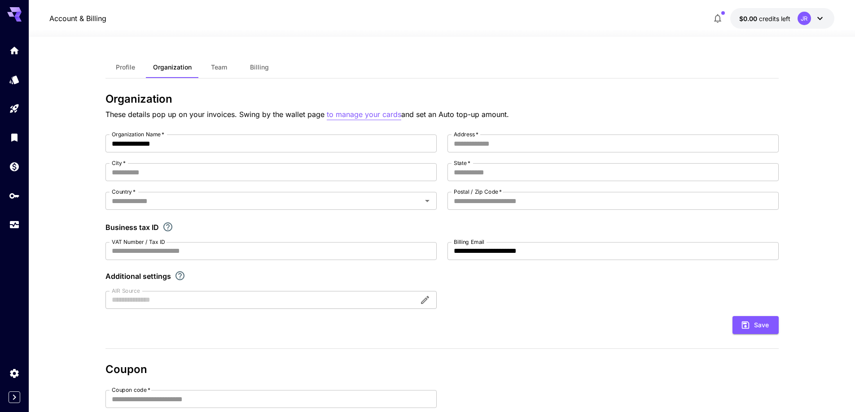
click at [352, 114] on p "to manage your cards" at bounding box center [364, 114] width 74 height 11
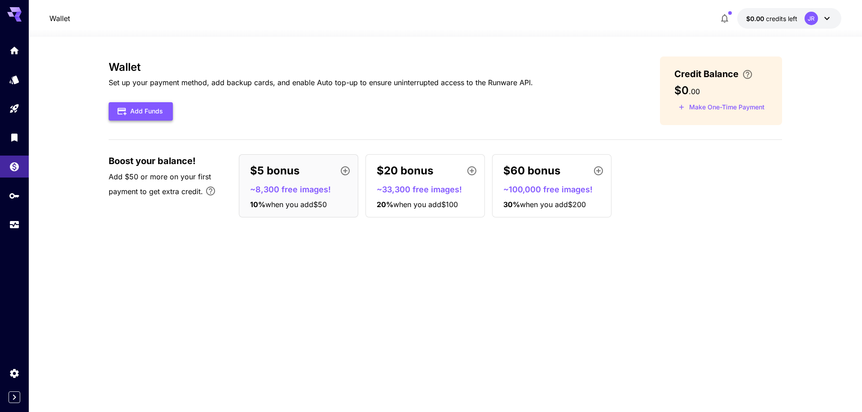
click at [136, 109] on button "Add Funds" at bounding box center [141, 111] width 64 height 18
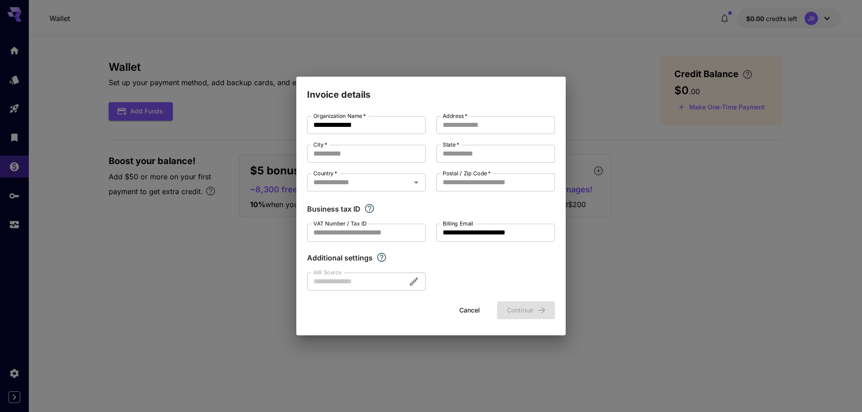
click at [461, 310] on button "Cancel" at bounding box center [469, 311] width 40 height 18
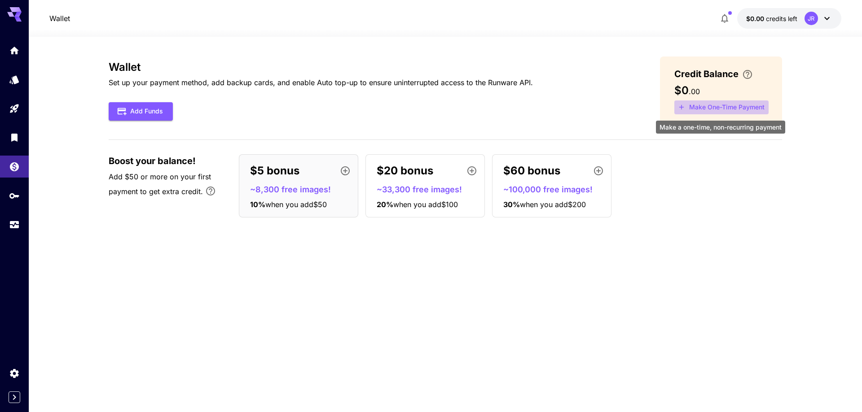
click at [707, 105] on button "Make One-Time Payment" at bounding box center [721, 108] width 94 height 14
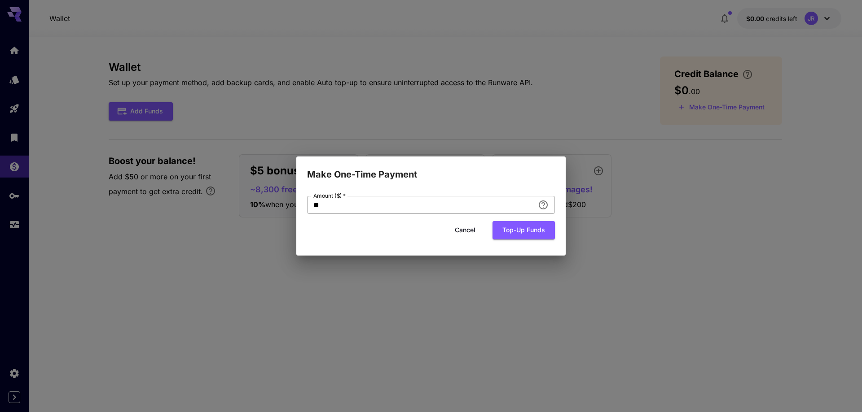
click at [429, 210] on input "**" at bounding box center [420, 205] width 227 height 18
type input "**"
click at [510, 233] on button "Top-up funds" at bounding box center [523, 230] width 62 height 18
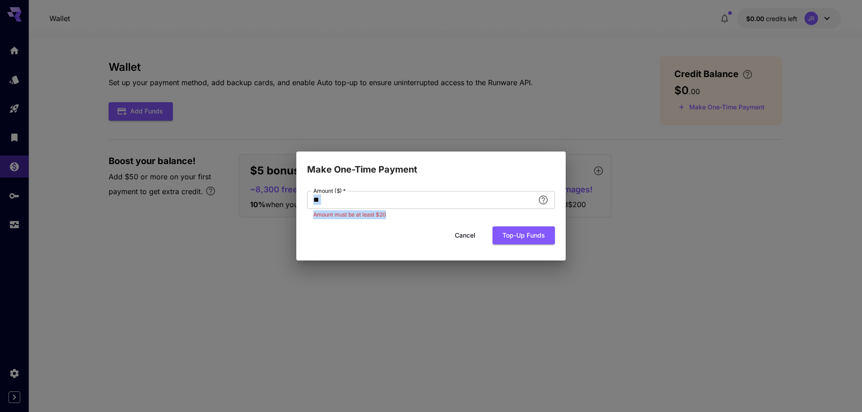
drag, startPoint x: 404, startPoint y: 220, endPoint x: 253, endPoint y: 211, distance: 151.5
click at [253, 211] on div "Make One-Time Payment Amount ($)   * ** Amount ($)   * Amount must be at least …" at bounding box center [431, 206] width 862 height 412
copy div "Amount ($)   * Amount must be at least $20"
